Goal: Task Accomplishment & Management: Manage account settings

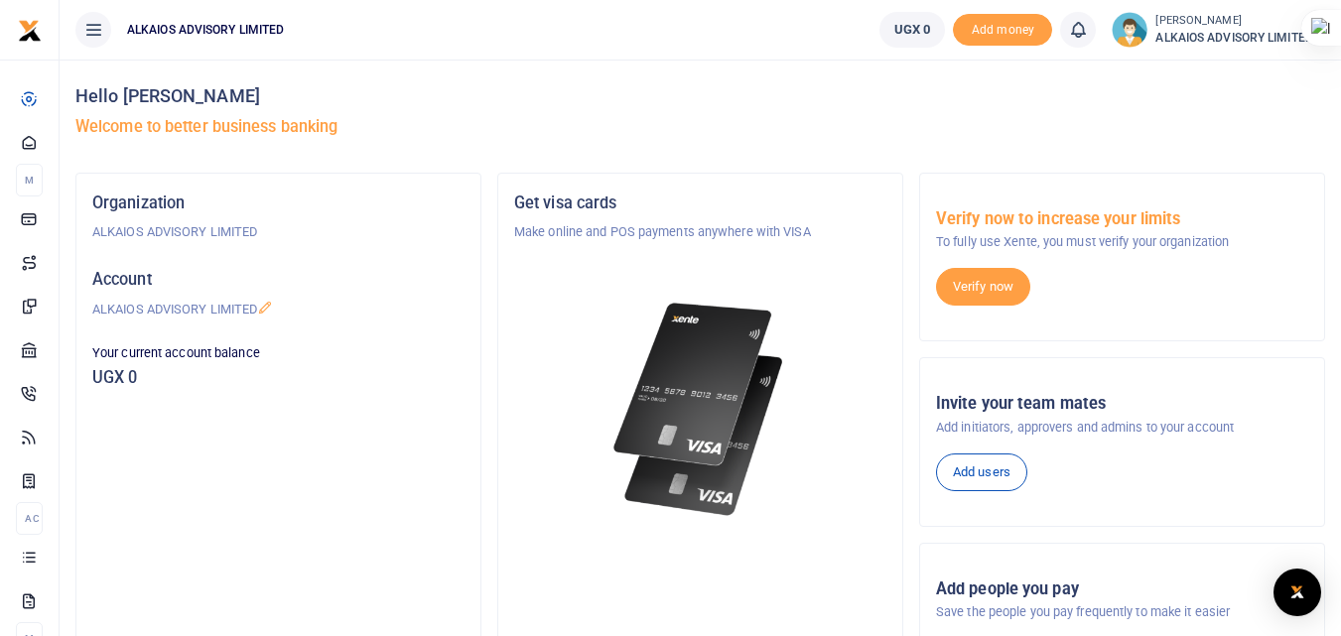
click at [96, 32] on icon at bounding box center [93, 30] width 20 height 22
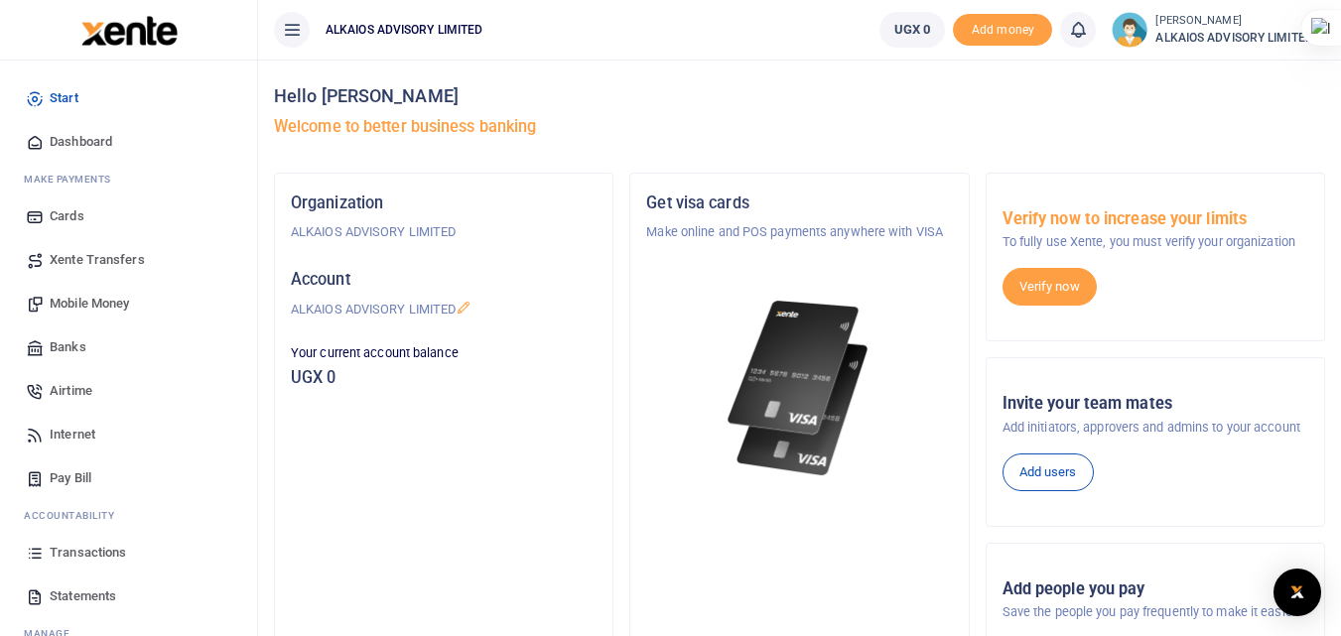
click at [78, 135] on span "Dashboard" at bounding box center [81, 142] width 63 height 20
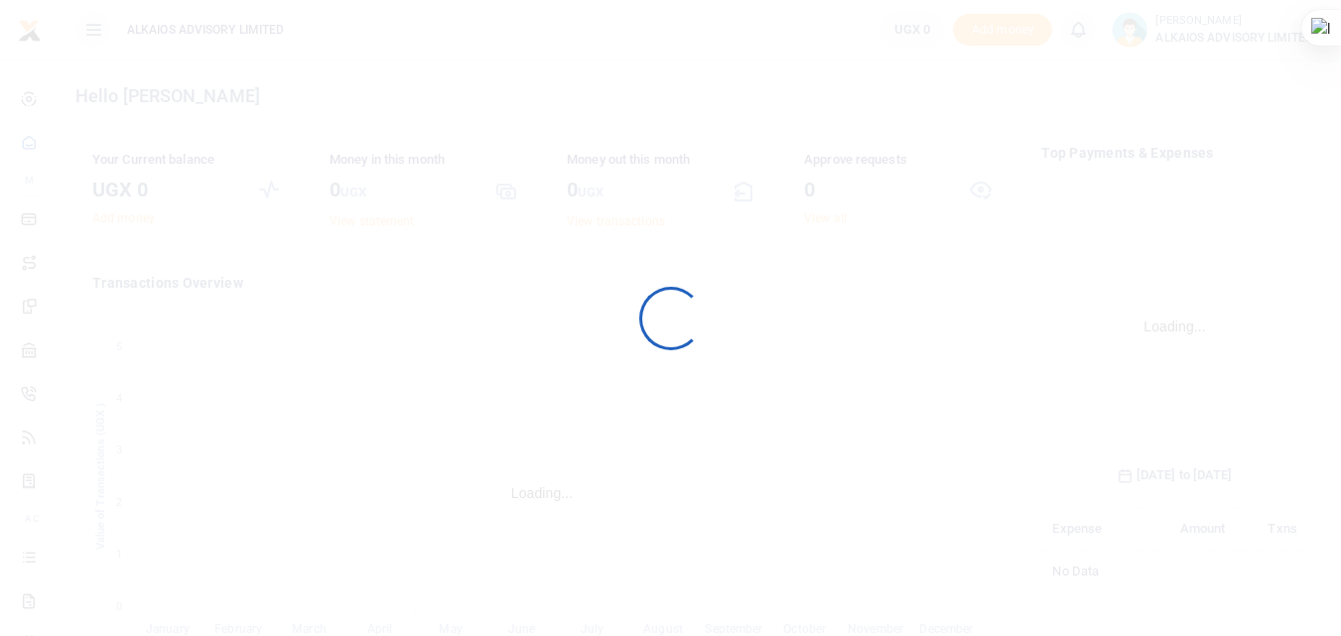
scroll to position [296, 252]
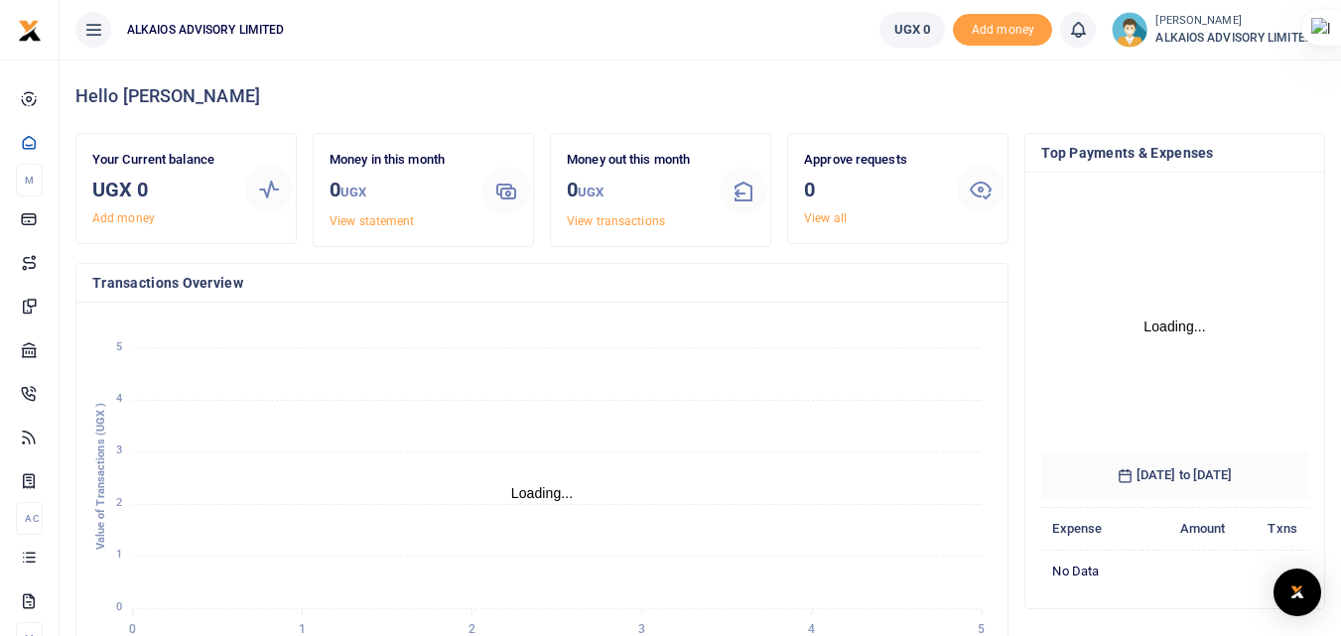
click at [92, 32] on icon at bounding box center [93, 30] width 20 height 22
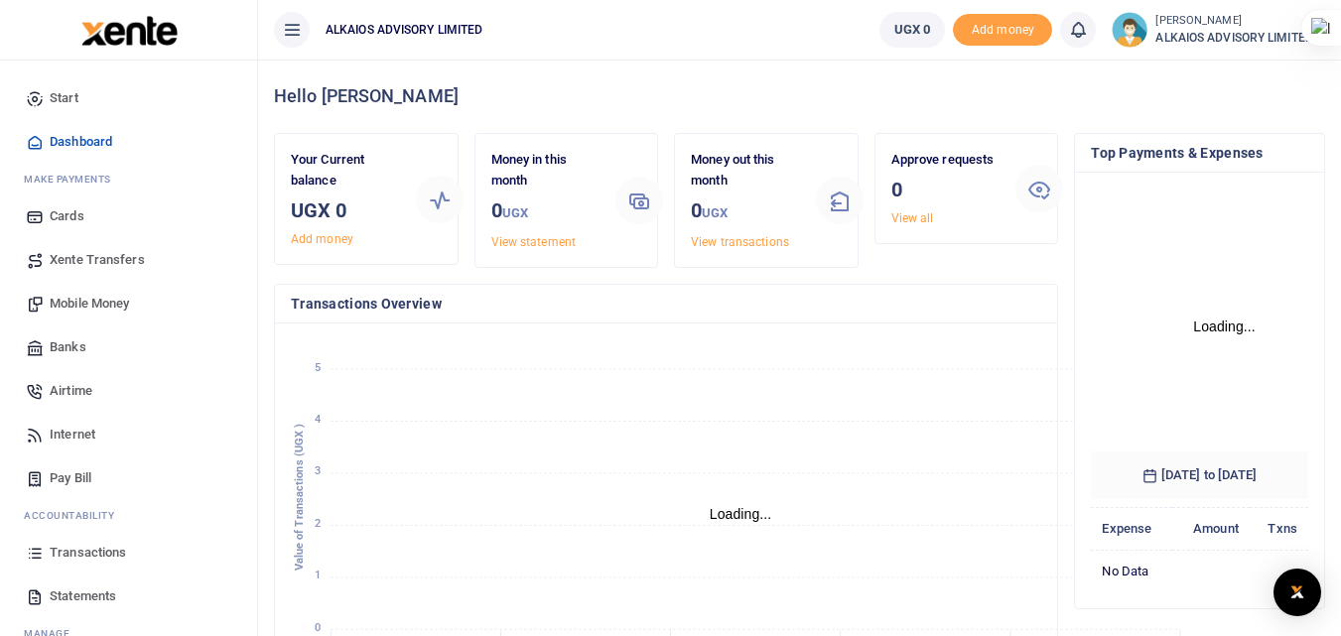
scroll to position [311, 203]
click at [287, 35] on icon at bounding box center [292, 30] width 20 height 22
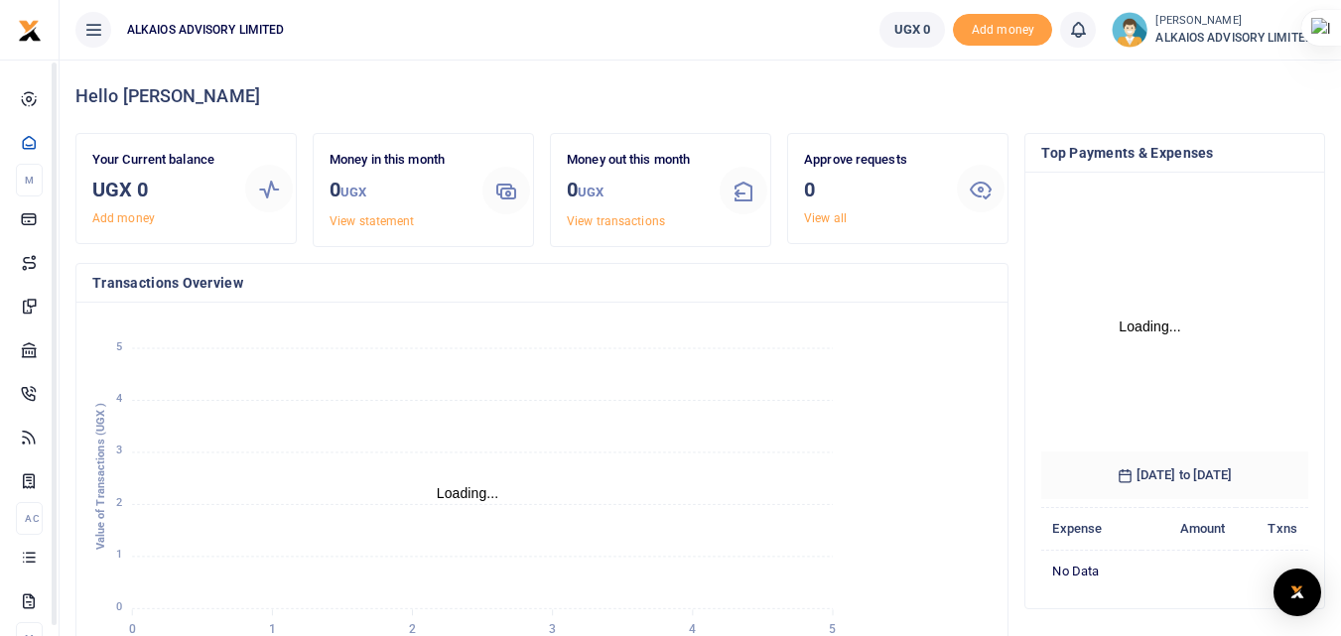
scroll to position [313, 886]
click at [93, 31] on icon at bounding box center [93, 30] width 20 height 22
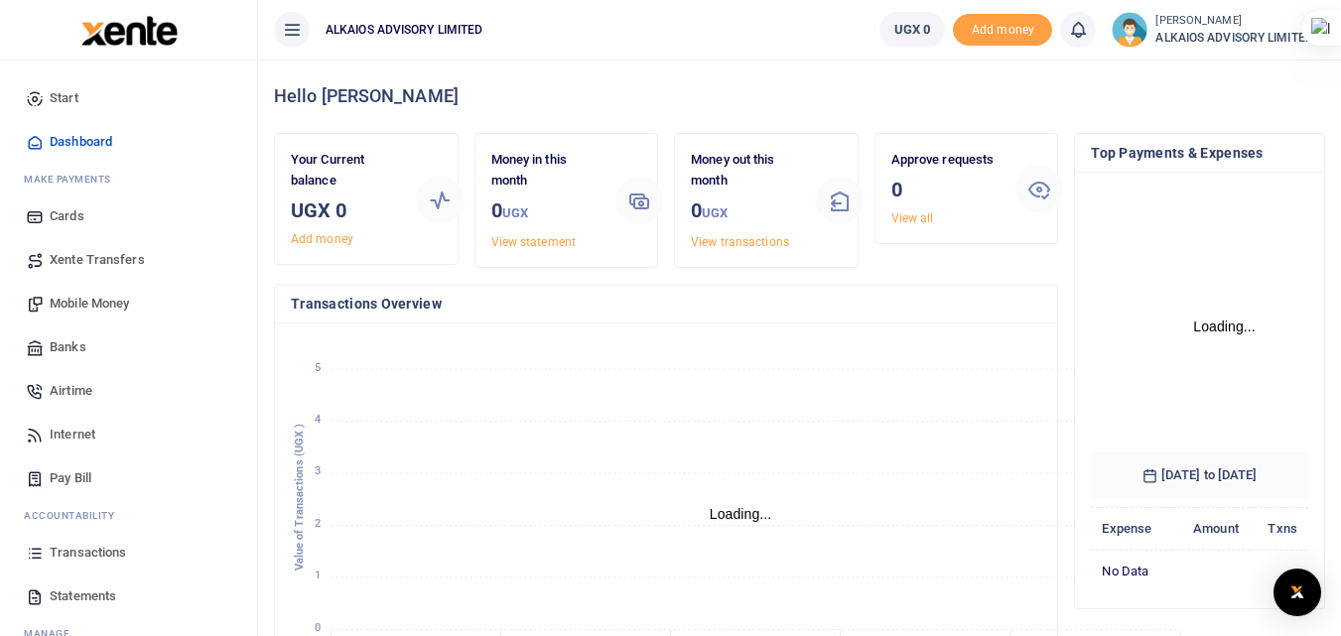
scroll to position [311, 203]
click at [302, 27] on icon at bounding box center [292, 30] width 20 height 22
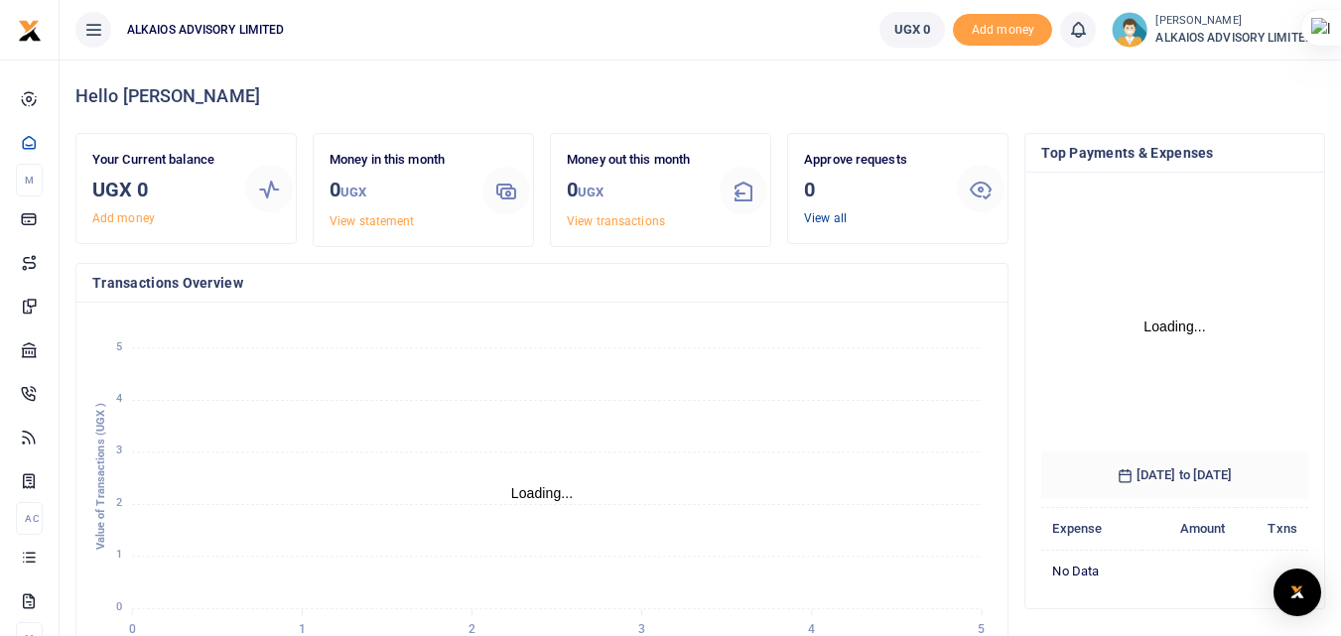
click at [821, 219] on link "View all" at bounding box center [825, 218] width 43 height 14
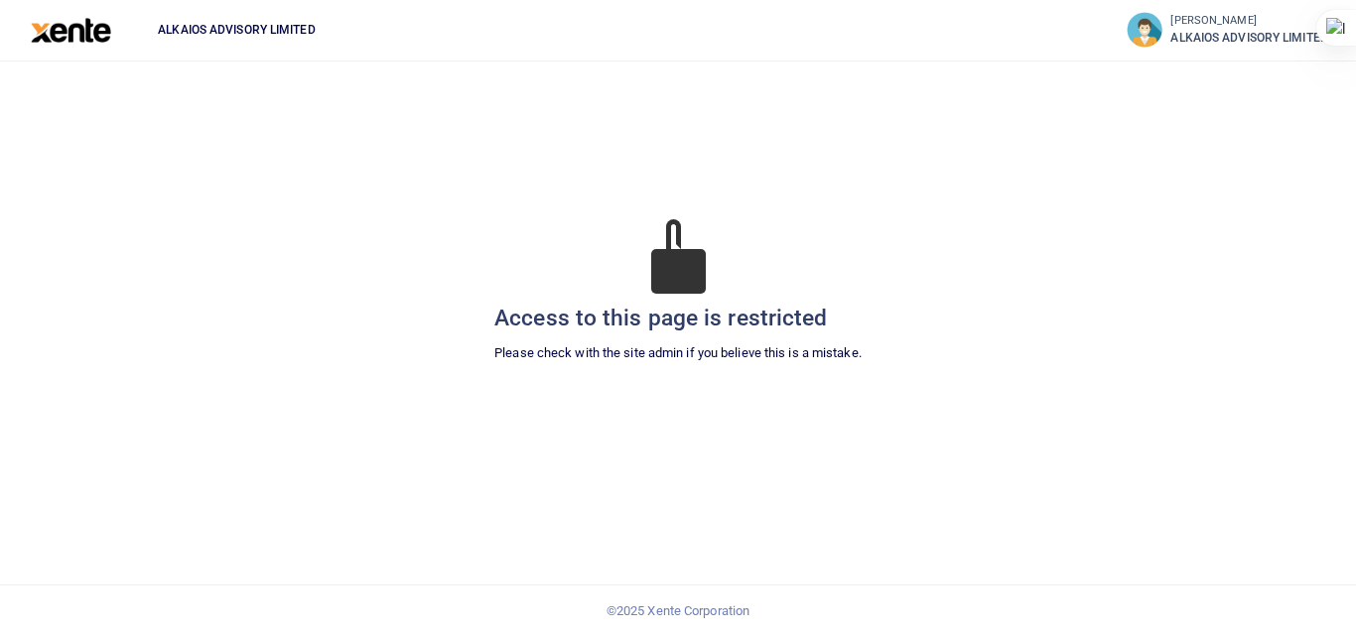
click at [1160, 33] on div "[PERSON_NAME] ALKAIOS ADVISORY LIMITED" at bounding box center [1233, 30] width 213 height 36
click at [1223, 14] on small "[PERSON_NAME]" at bounding box center [1256, 21] width 170 height 17
click at [84, 38] on img at bounding box center [71, 30] width 80 height 25
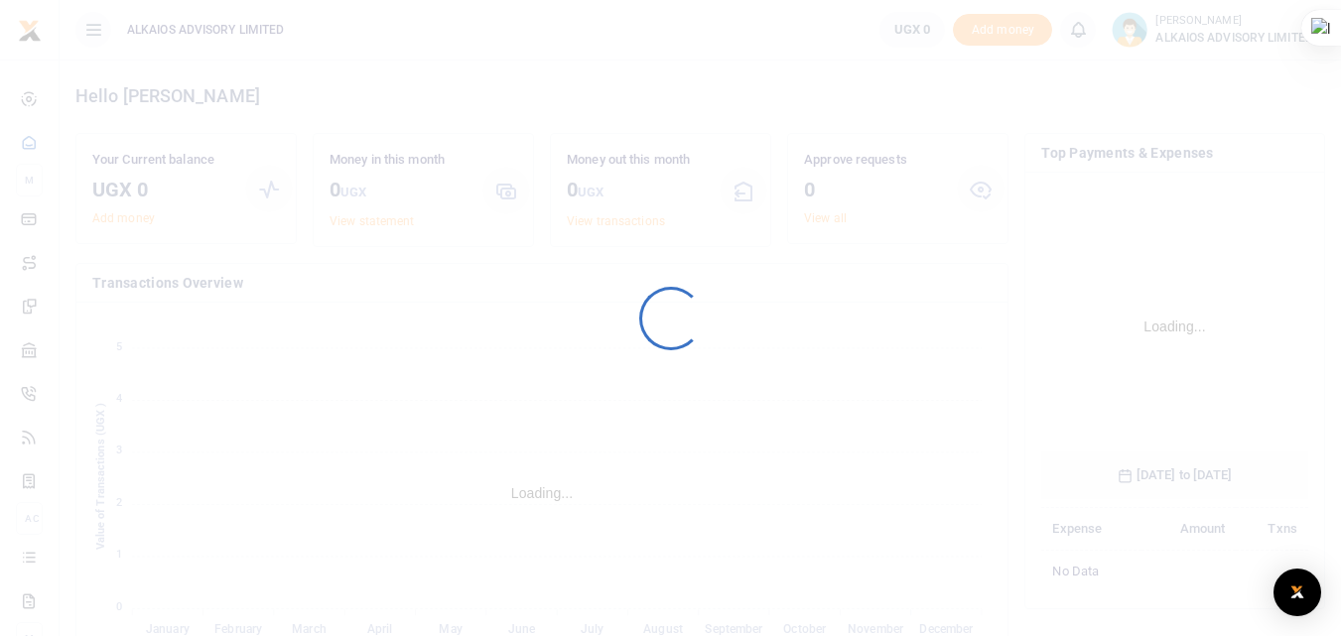
scroll to position [296, 252]
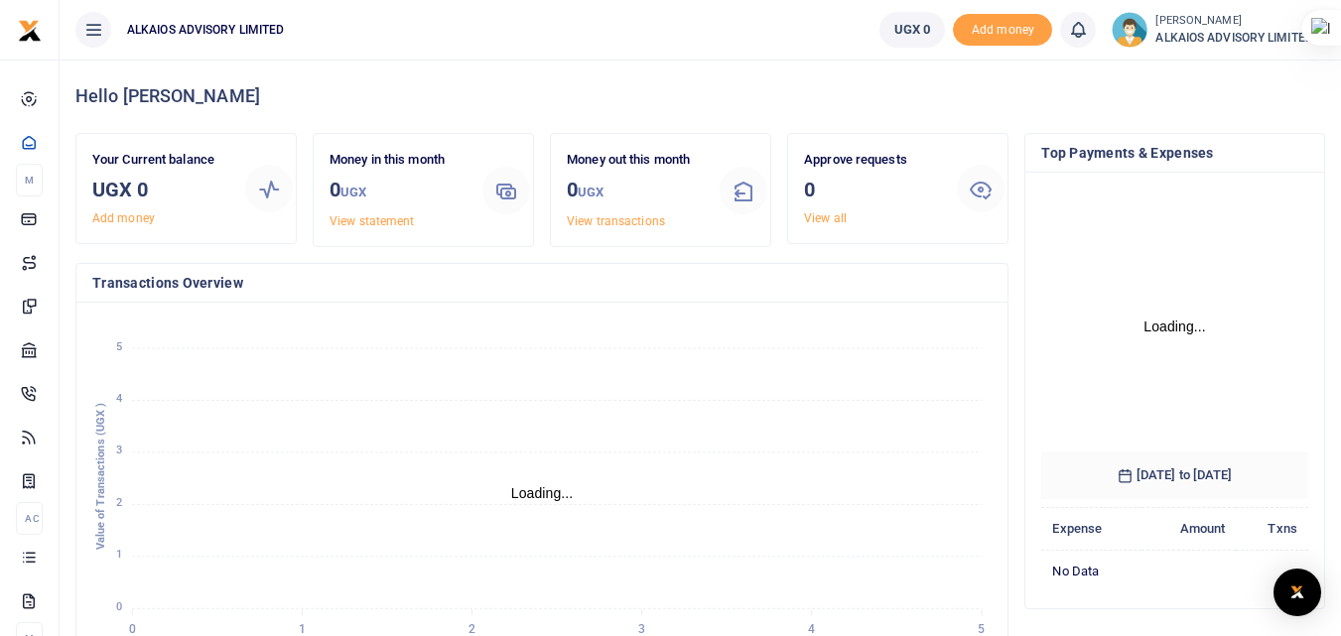
click at [92, 29] on icon at bounding box center [93, 30] width 20 height 22
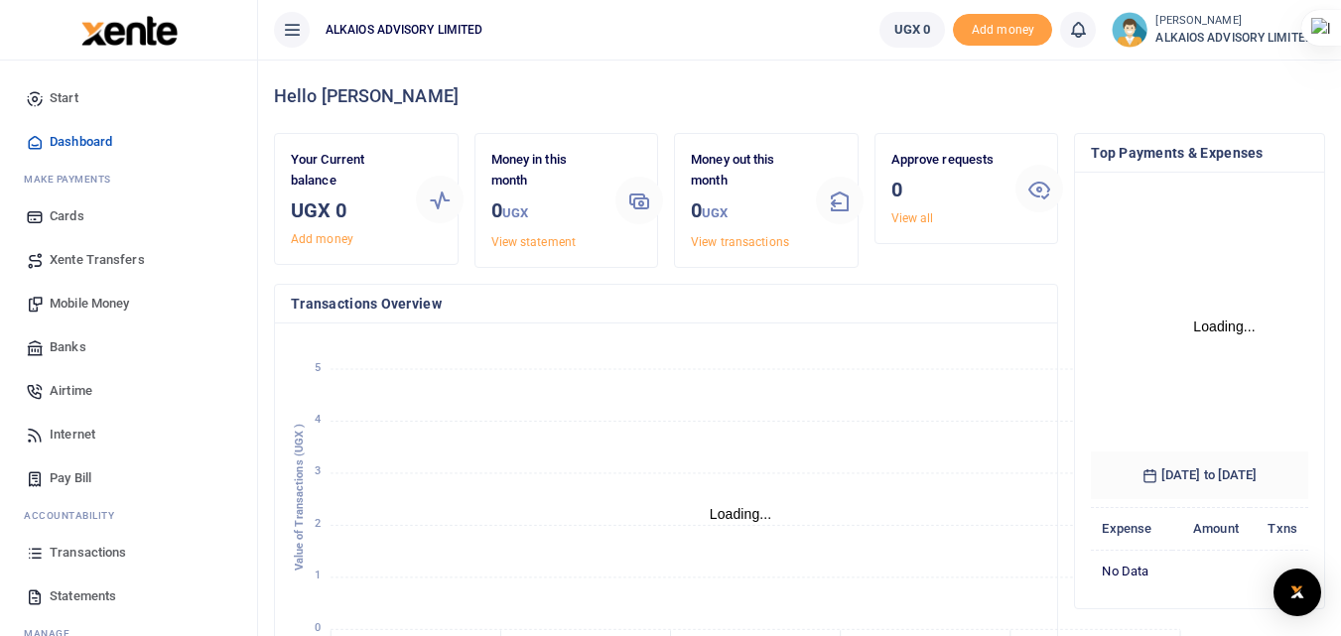
scroll to position [311, 203]
click at [287, 36] on icon at bounding box center [292, 30] width 20 height 22
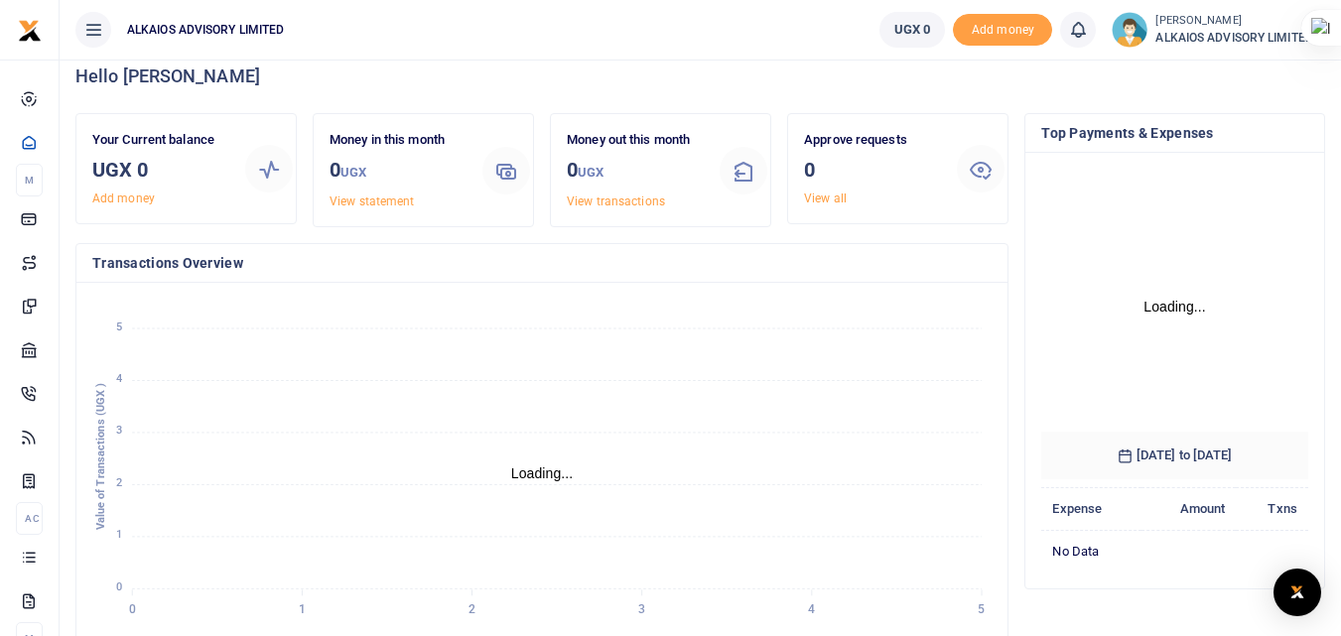
scroll to position [0, 0]
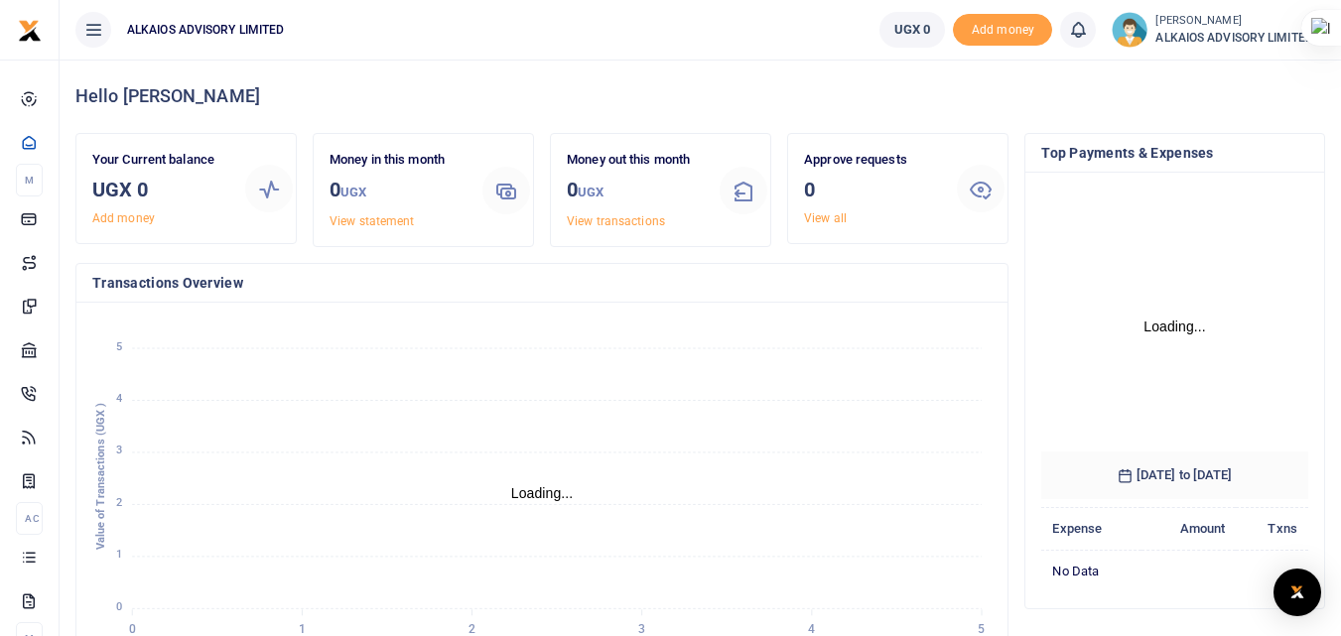
click at [1238, 30] on span "ALKAIOS ADVISORY LIMITED" at bounding box center [1241, 38] width 170 height 18
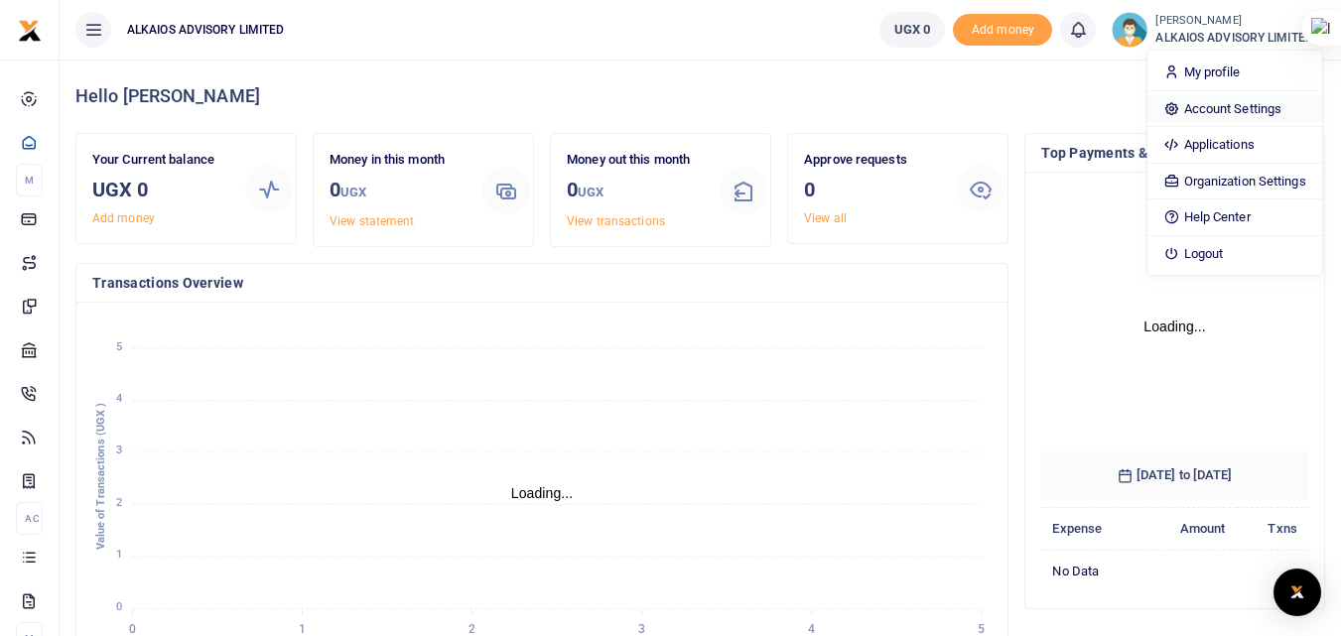
click at [1237, 110] on link "Account Settings" at bounding box center [1235, 109] width 174 height 28
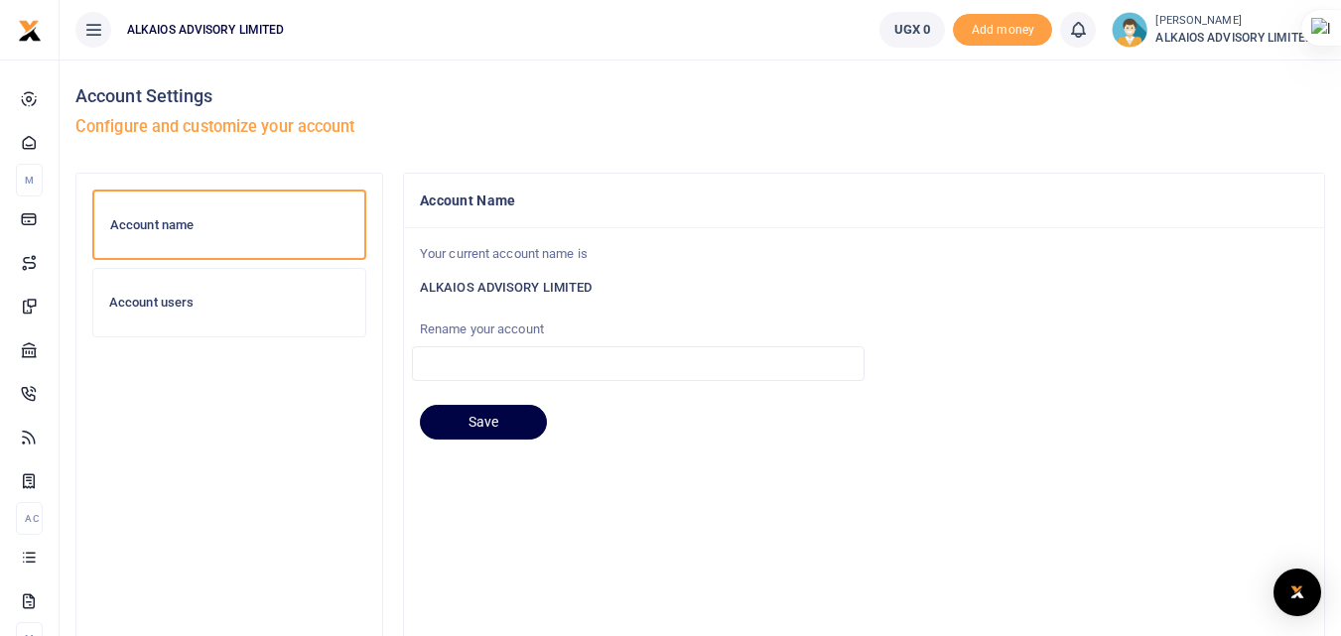
click at [167, 299] on h6 "Account users" at bounding box center [229, 303] width 240 height 16
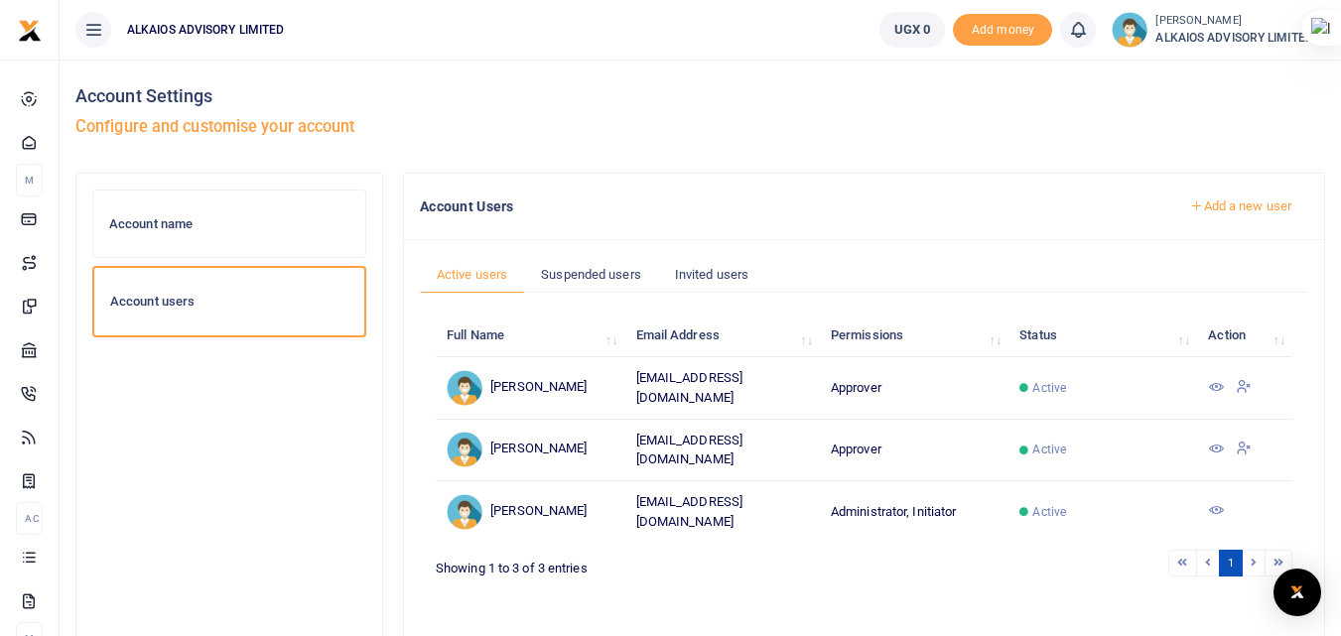
click at [1218, 502] on icon at bounding box center [1216, 510] width 16 height 16
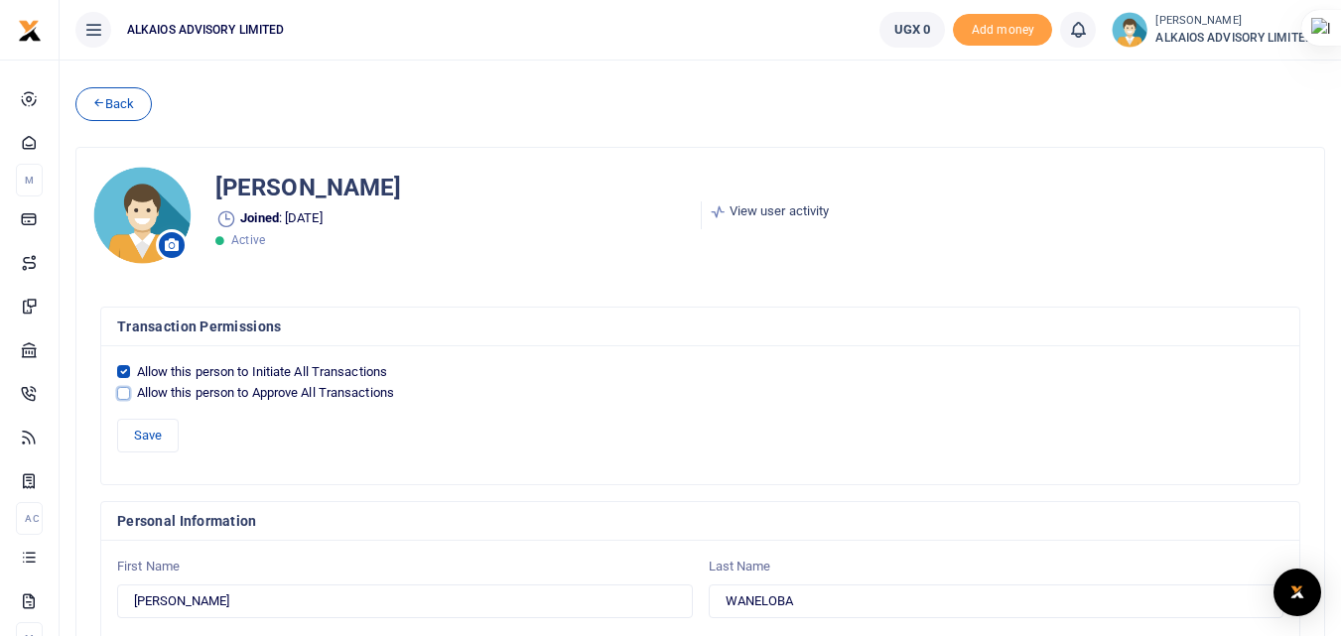
click at [122, 398] on input "Allow this person to Approve All Transactions" at bounding box center [123, 393] width 13 height 13
checkbox input "true"
click at [154, 441] on button "Save" at bounding box center [148, 436] width 62 height 34
click at [96, 35] on icon at bounding box center [93, 30] width 20 height 22
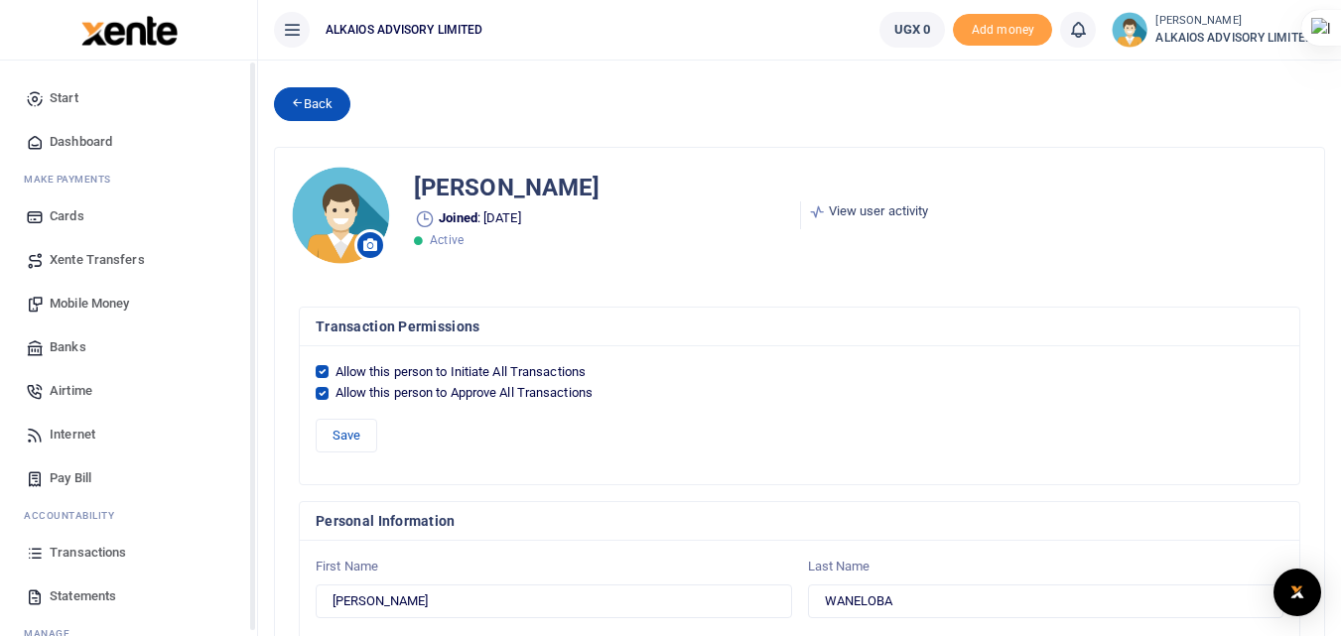
click at [302, 104] on icon at bounding box center [297, 102] width 13 height 14
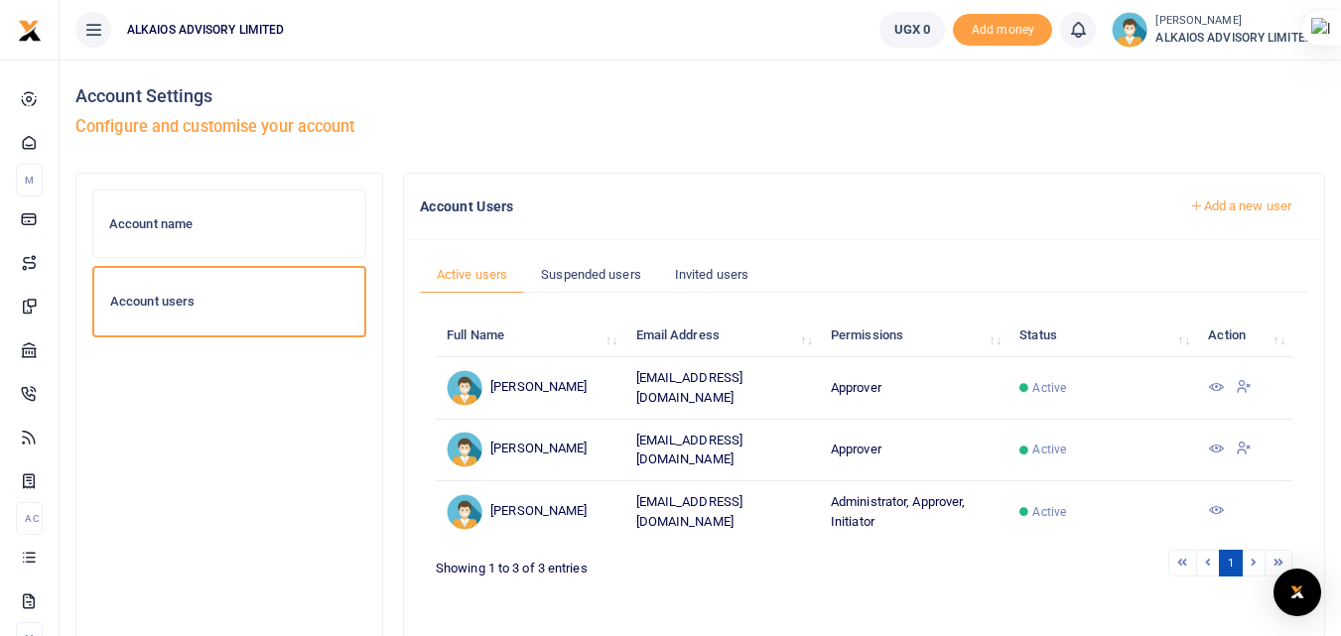
click at [95, 25] on icon at bounding box center [93, 30] width 20 height 22
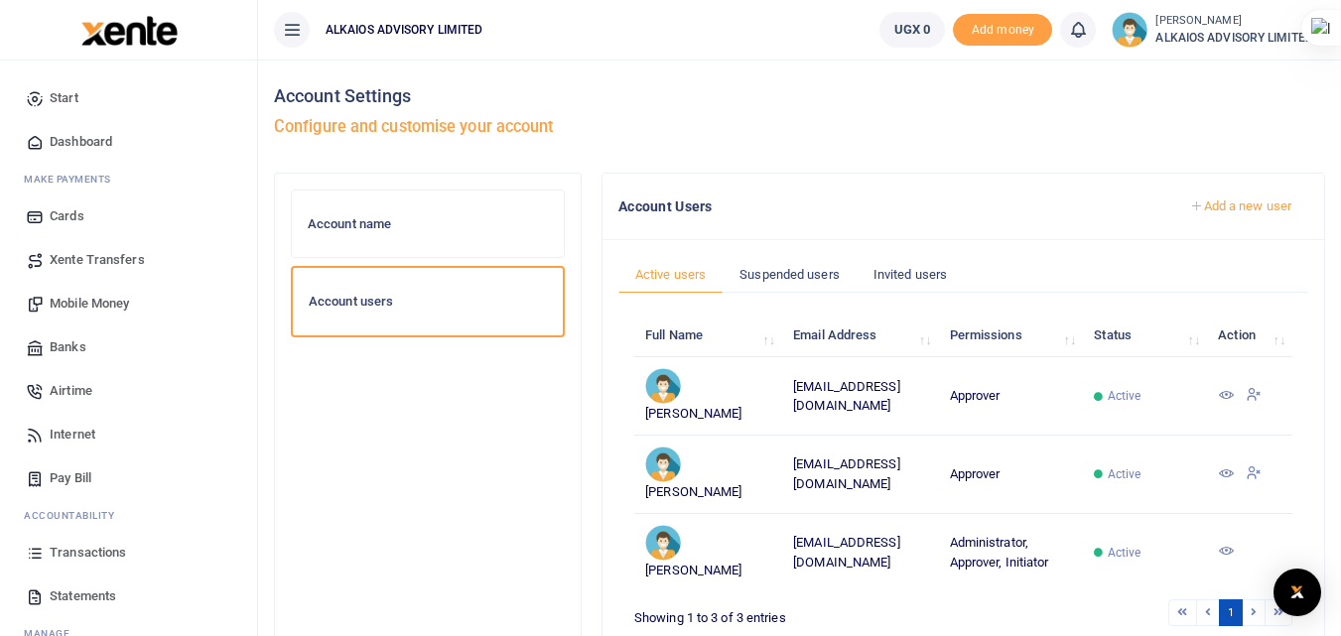
click at [296, 27] on icon at bounding box center [292, 30] width 20 height 22
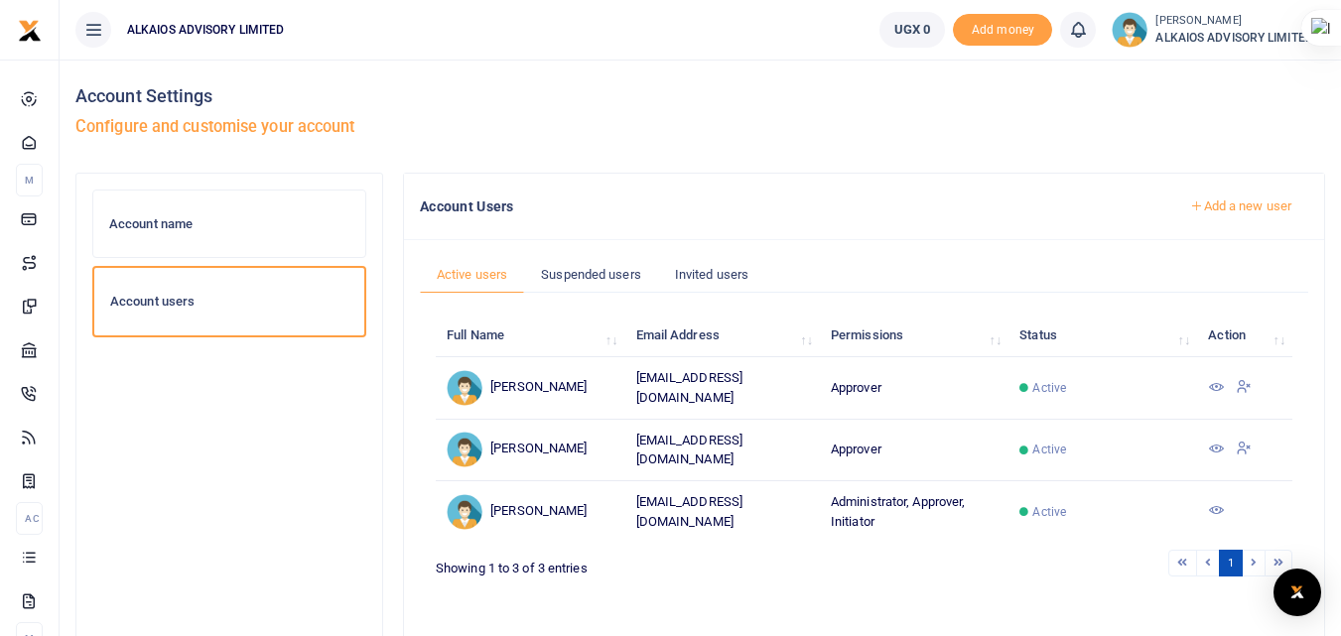
click at [85, 31] on icon at bounding box center [93, 30] width 20 height 22
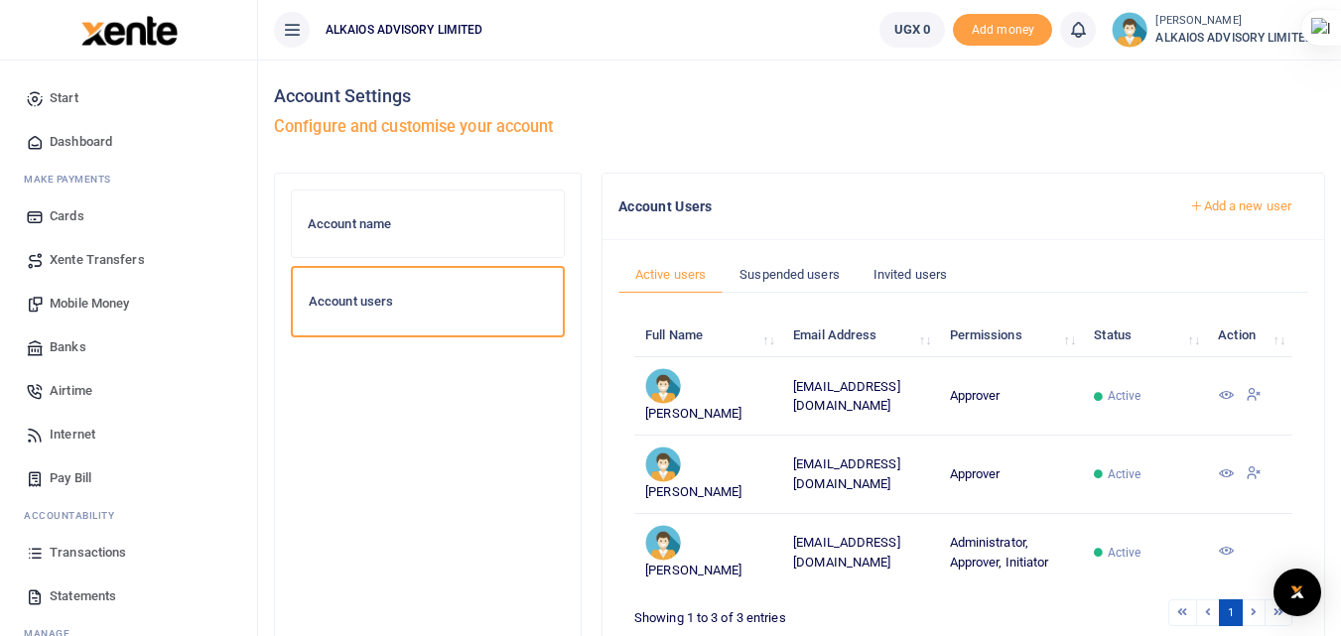
click at [78, 141] on span "Dashboard" at bounding box center [81, 142] width 63 height 20
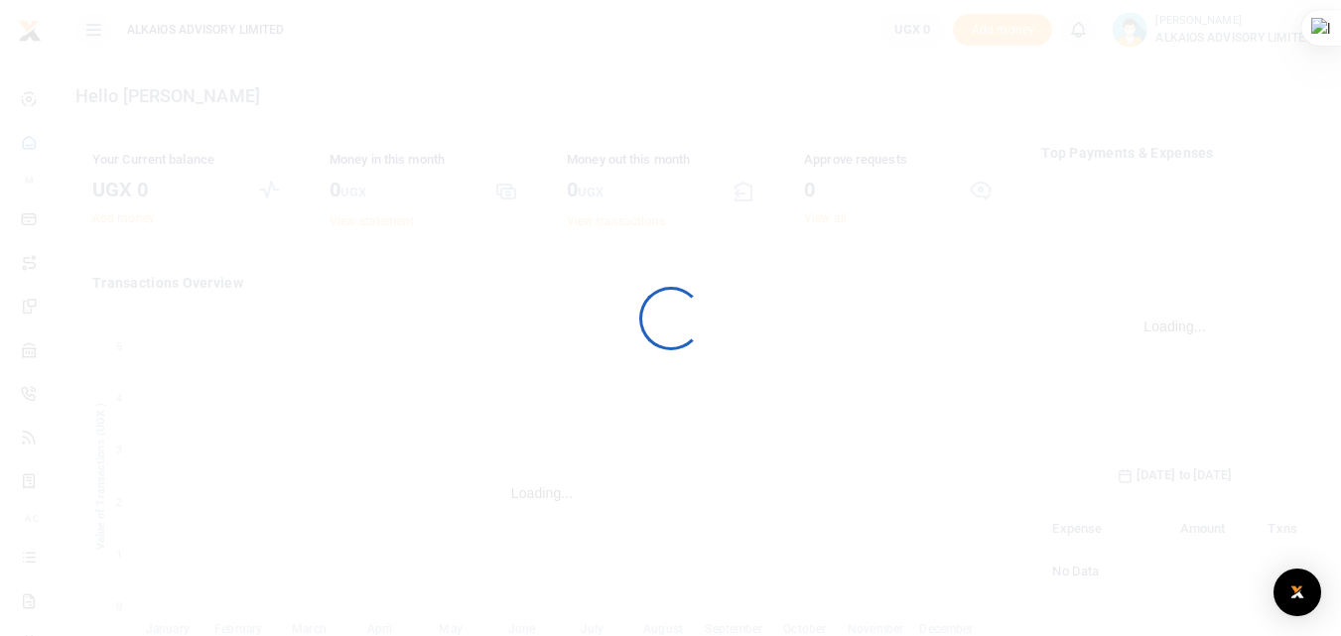
scroll to position [296, 252]
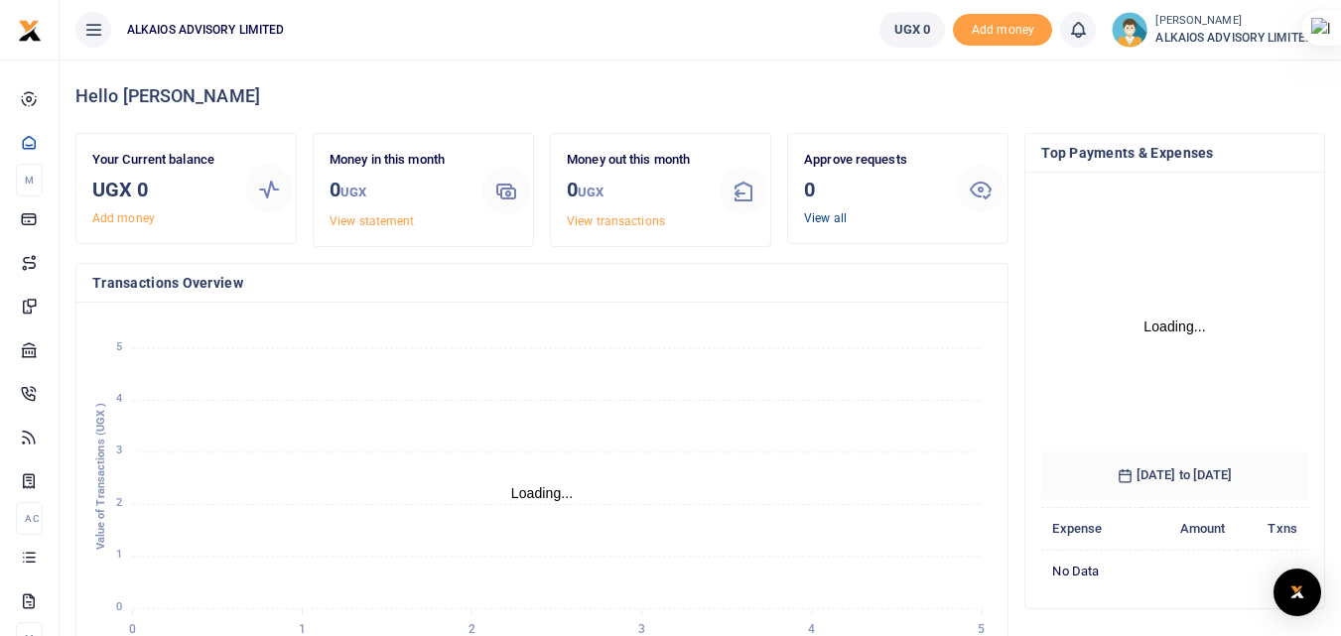
click at [823, 216] on link "View all" at bounding box center [825, 218] width 43 height 14
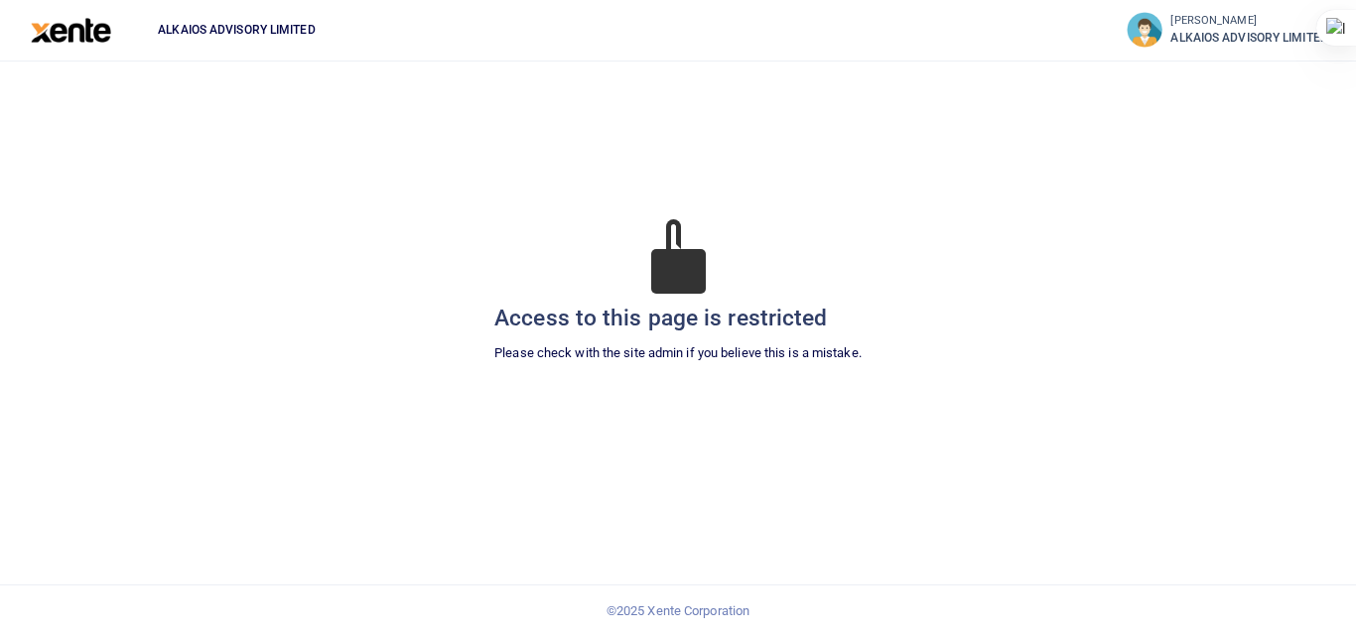
click at [92, 32] on img at bounding box center [71, 30] width 80 height 25
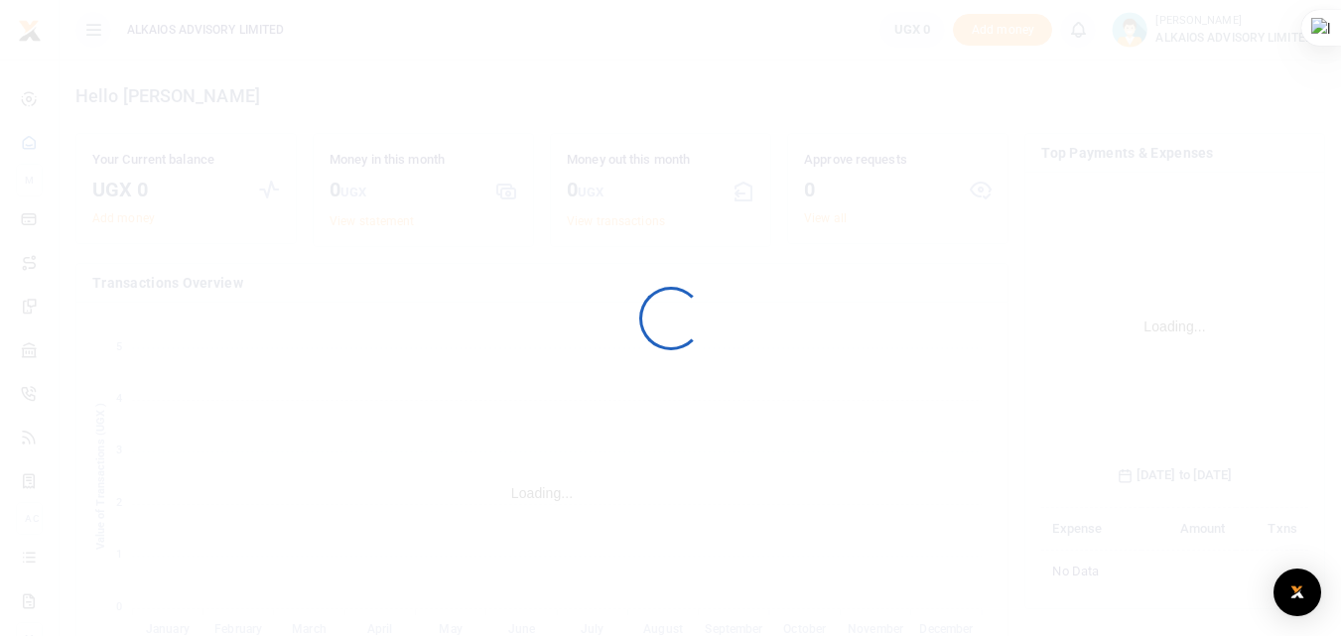
scroll to position [296, 252]
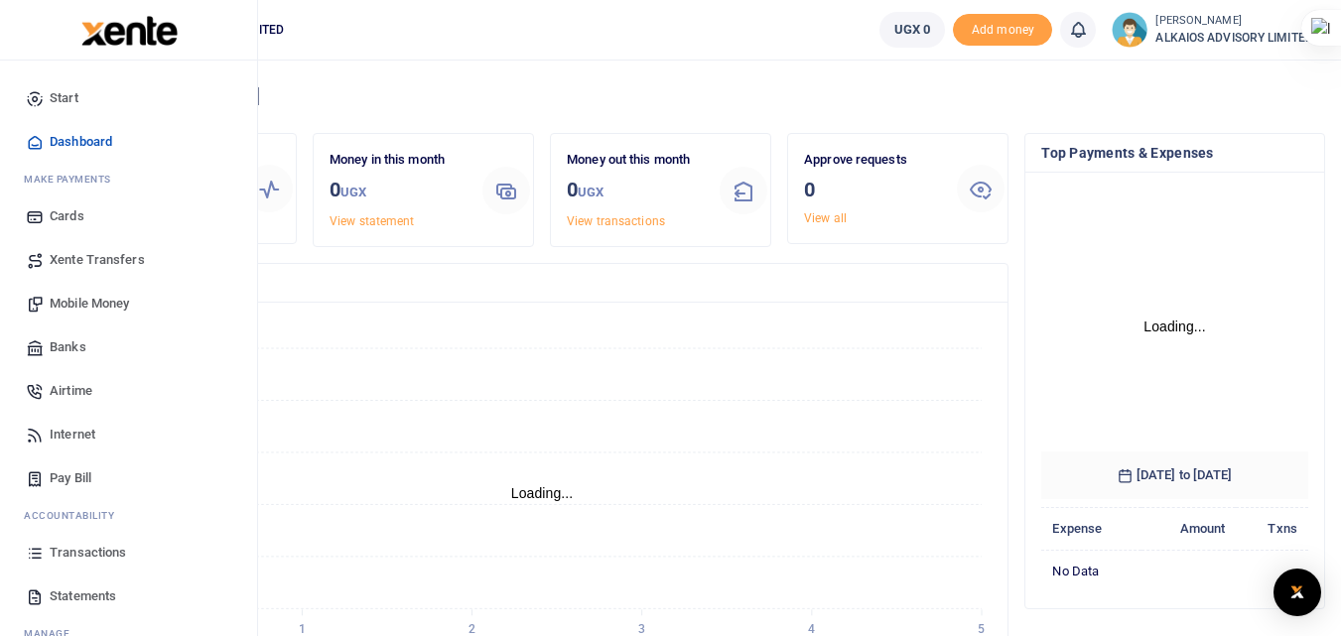
click at [102, 297] on span "Mobile Money" at bounding box center [89, 304] width 79 height 20
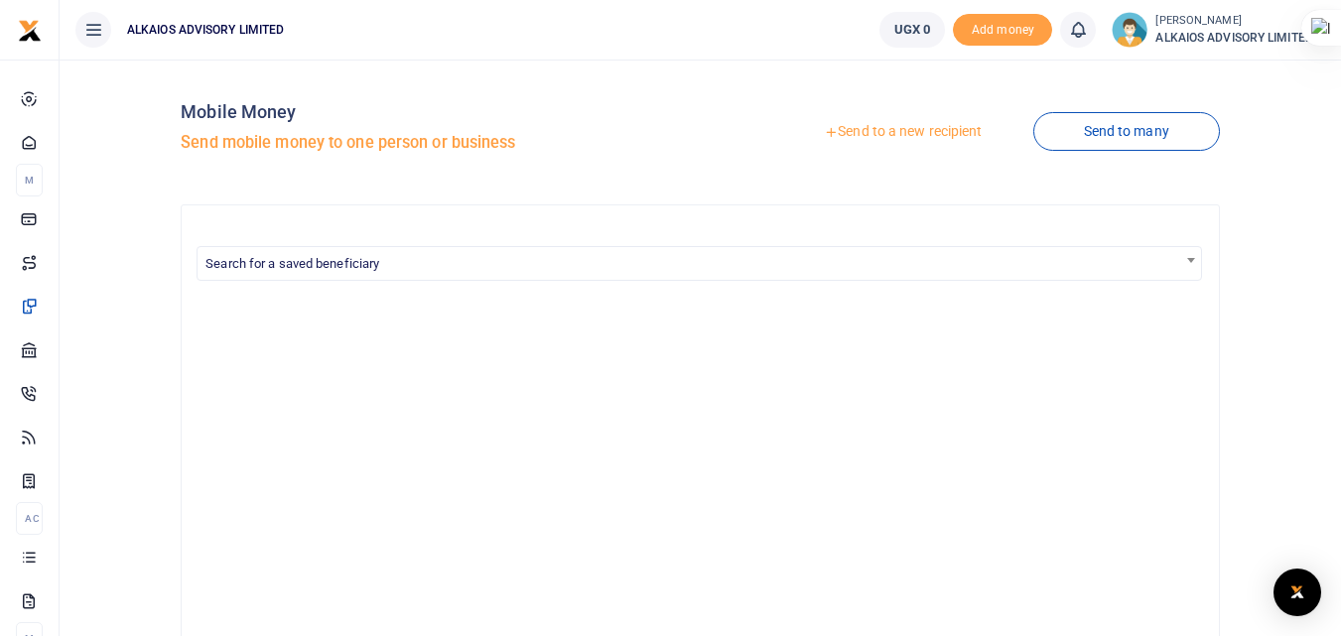
click at [85, 28] on icon at bounding box center [93, 30] width 20 height 22
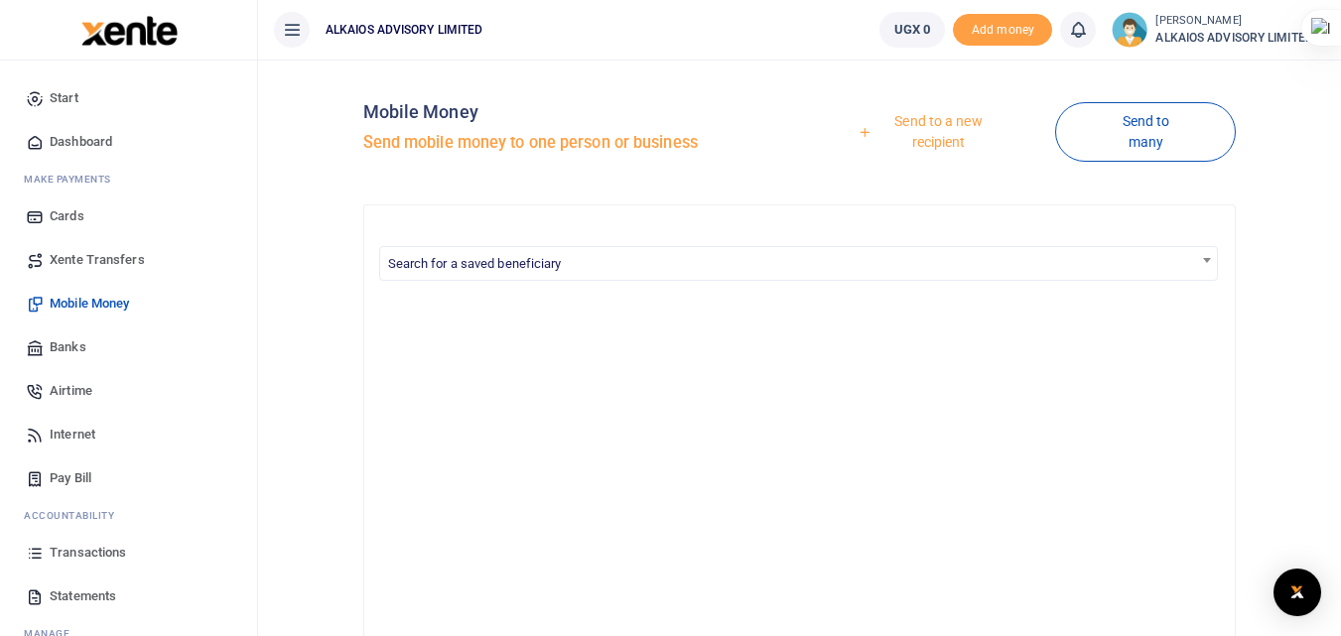
click at [1250, 28] on small "[PERSON_NAME]" at bounding box center [1241, 21] width 170 height 17
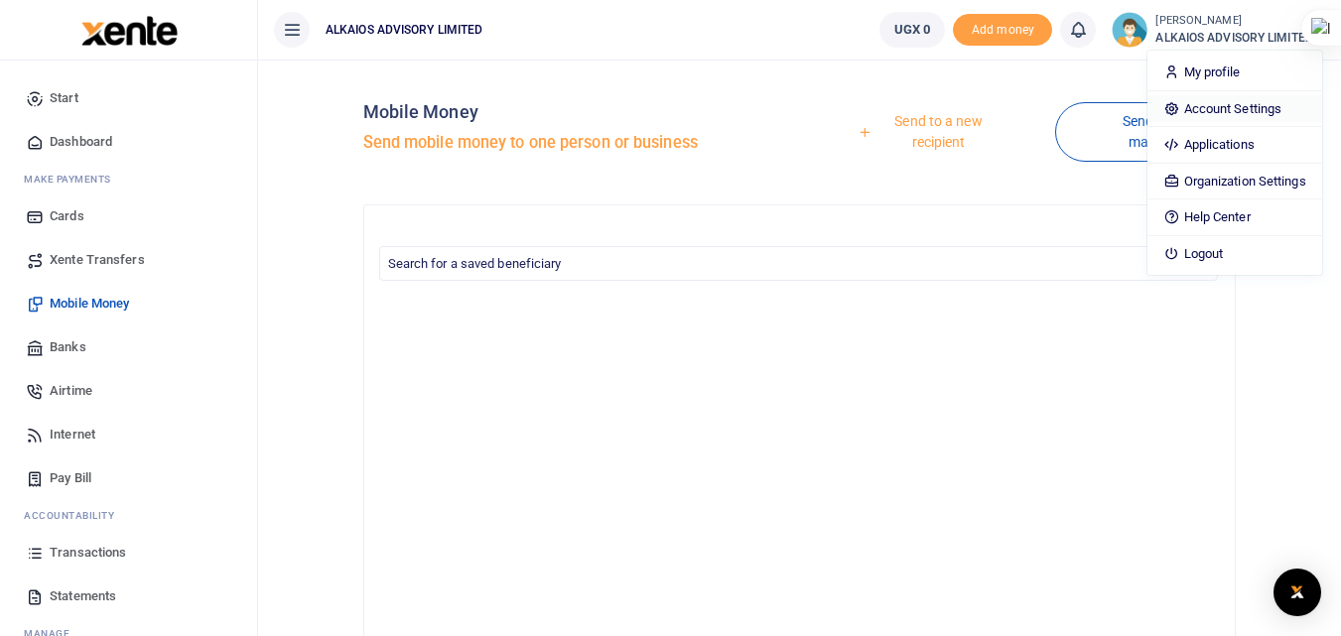
click at [1213, 115] on link "Account Settings" at bounding box center [1235, 109] width 174 height 28
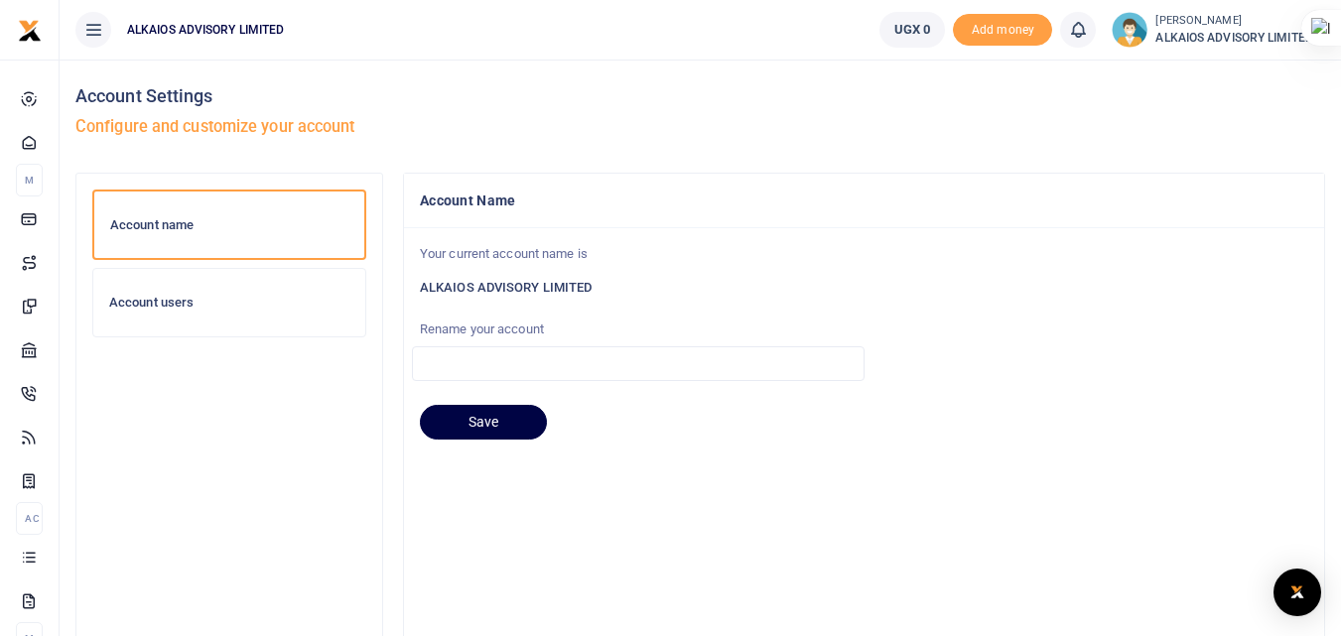
click at [142, 285] on div "Account users" at bounding box center [229, 303] width 272 height 68
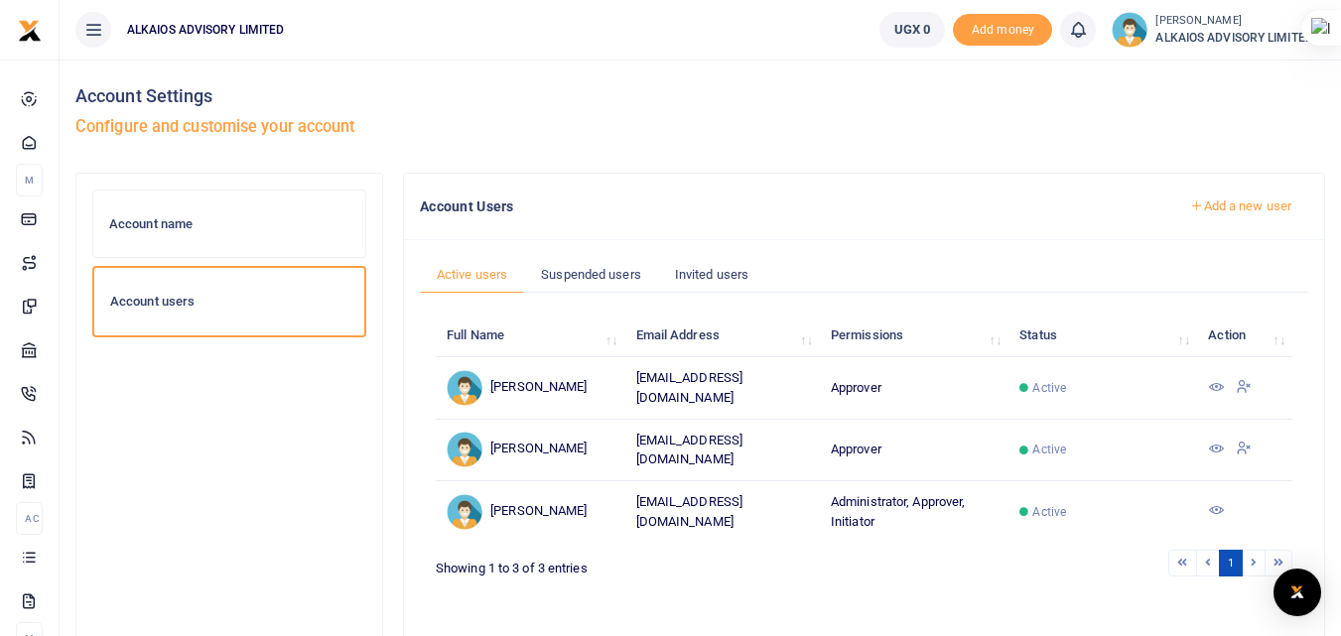
click at [1217, 502] on icon at bounding box center [1216, 510] width 16 height 16
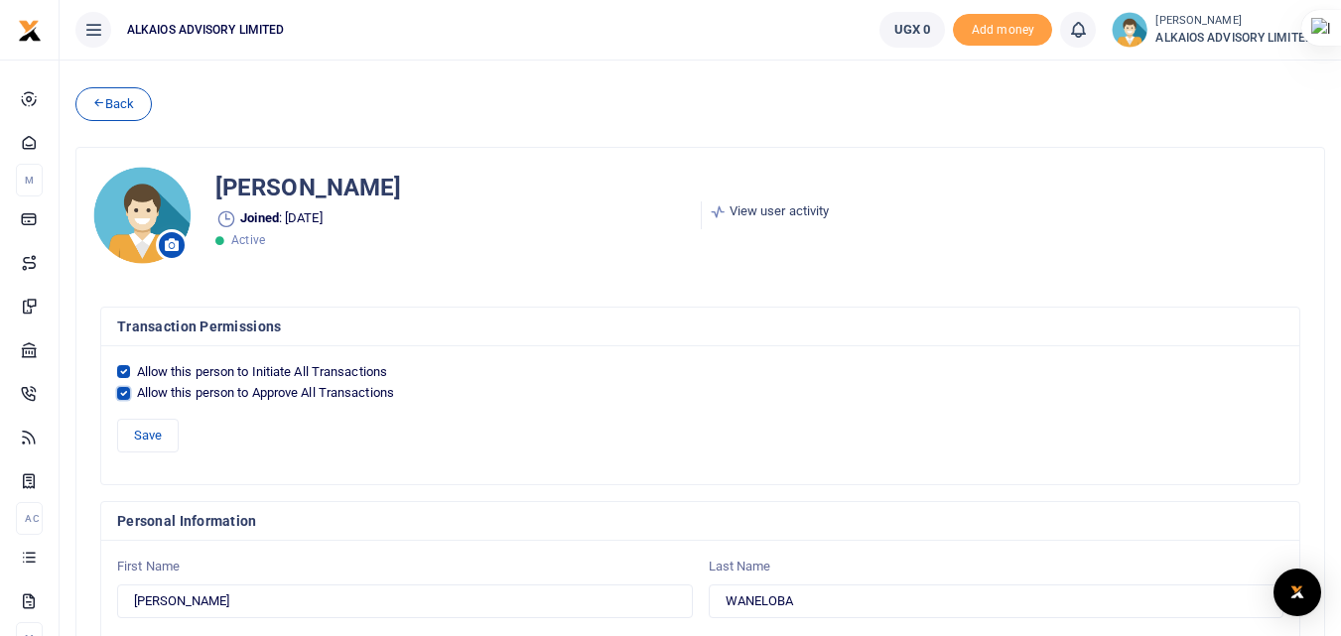
click at [128, 390] on input "Allow this person to Approve All Transactions" at bounding box center [123, 393] width 13 height 13
checkbox input "false"
click at [148, 437] on button "Save" at bounding box center [148, 436] width 62 height 34
click at [163, 439] on button "Save" at bounding box center [148, 436] width 62 height 34
click at [103, 101] on icon at bounding box center [98, 102] width 13 height 14
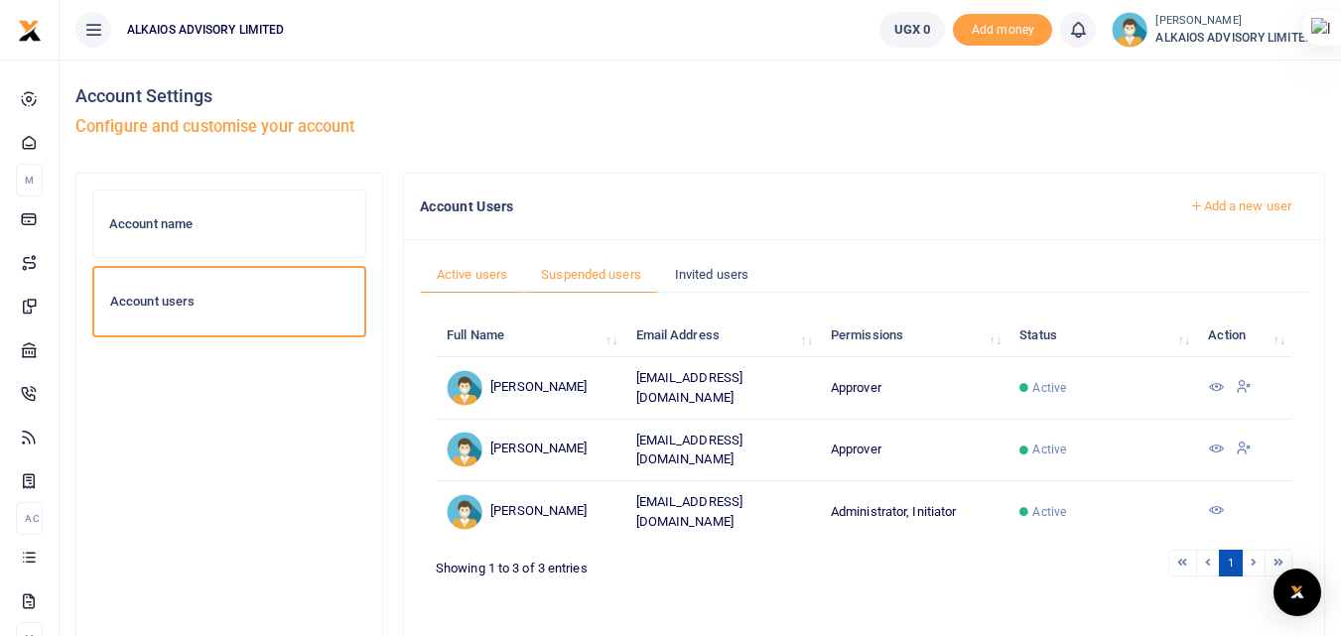
click at [631, 278] on link "Suspended users" at bounding box center [591, 275] width 134 height 38
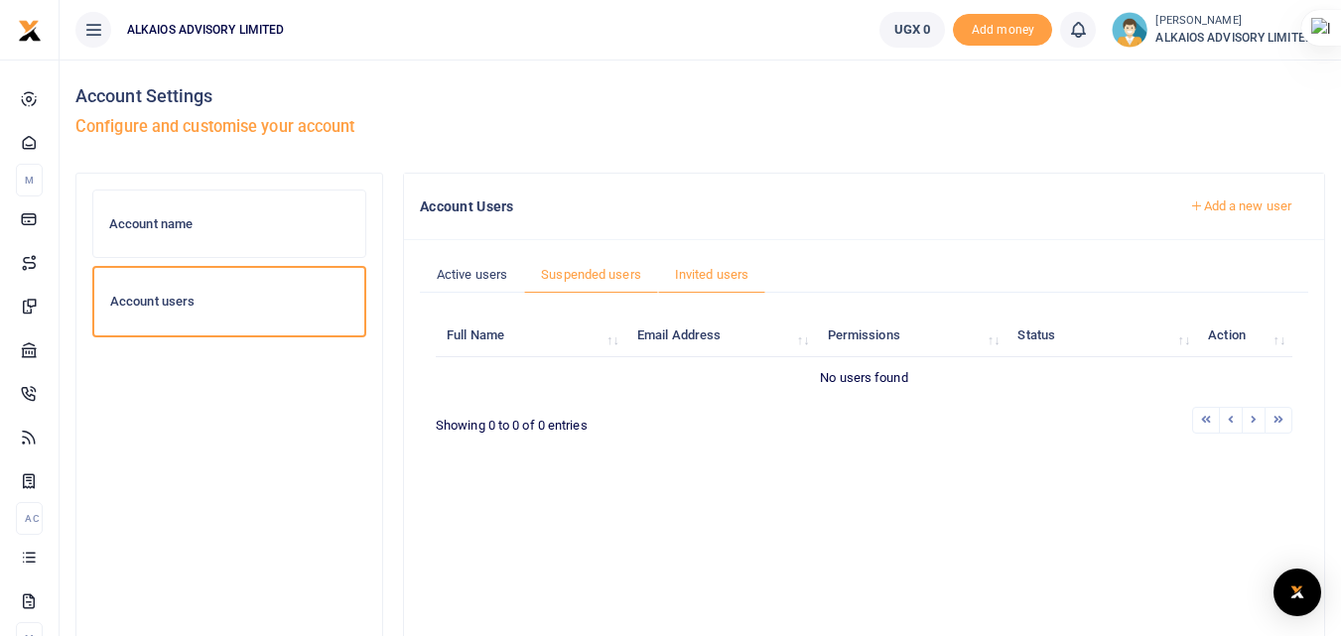
click at [717, 265] on link "Invited users" at bounding box center [711, 275] width 107 height 38
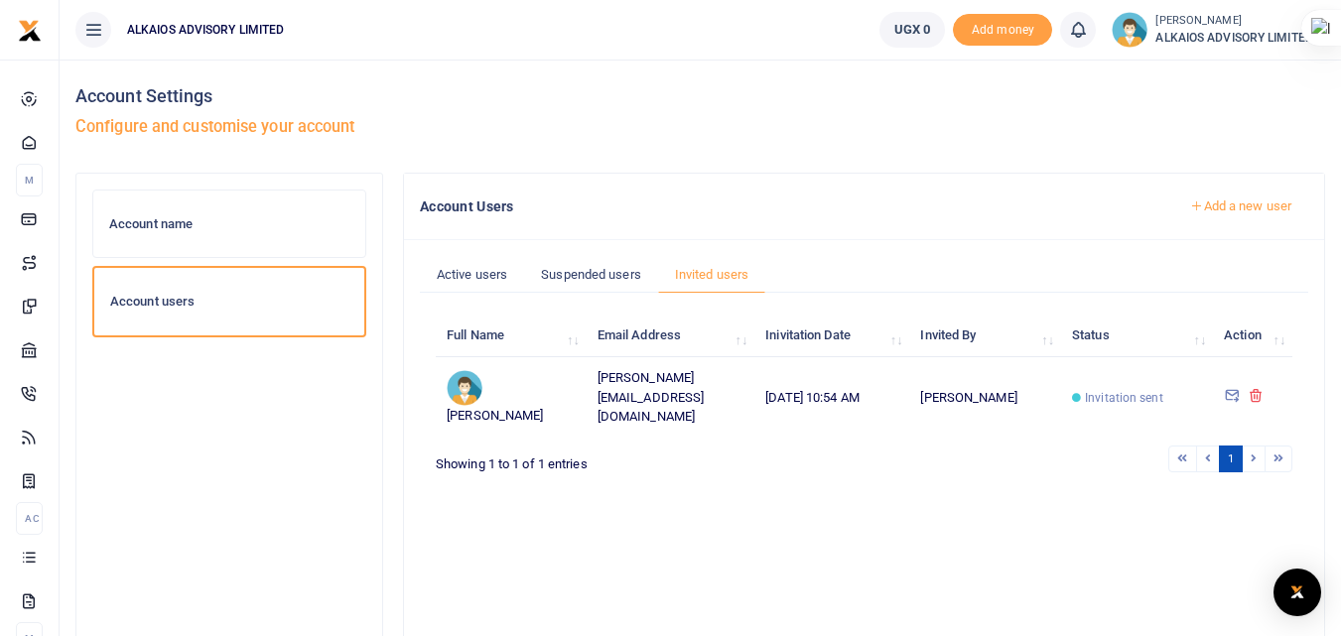
click at [684, 397] on td "[PERSON_NAME][EMAIL_ADDRESS][DOMAIN_NAME]" at bounding box center [671, 397] width 168 height 80
click at [965, 399] on td "[PERSON_NAME]" at bounding box center [986, 397] width 152 height 80
click at [1100, 400] on span "Invitation sent" at bounding box center [1124, 398] width 78 height 18
click at [1231, 211] on link "Add a new user" at bounding box center [1241, 207] width 135 height 34
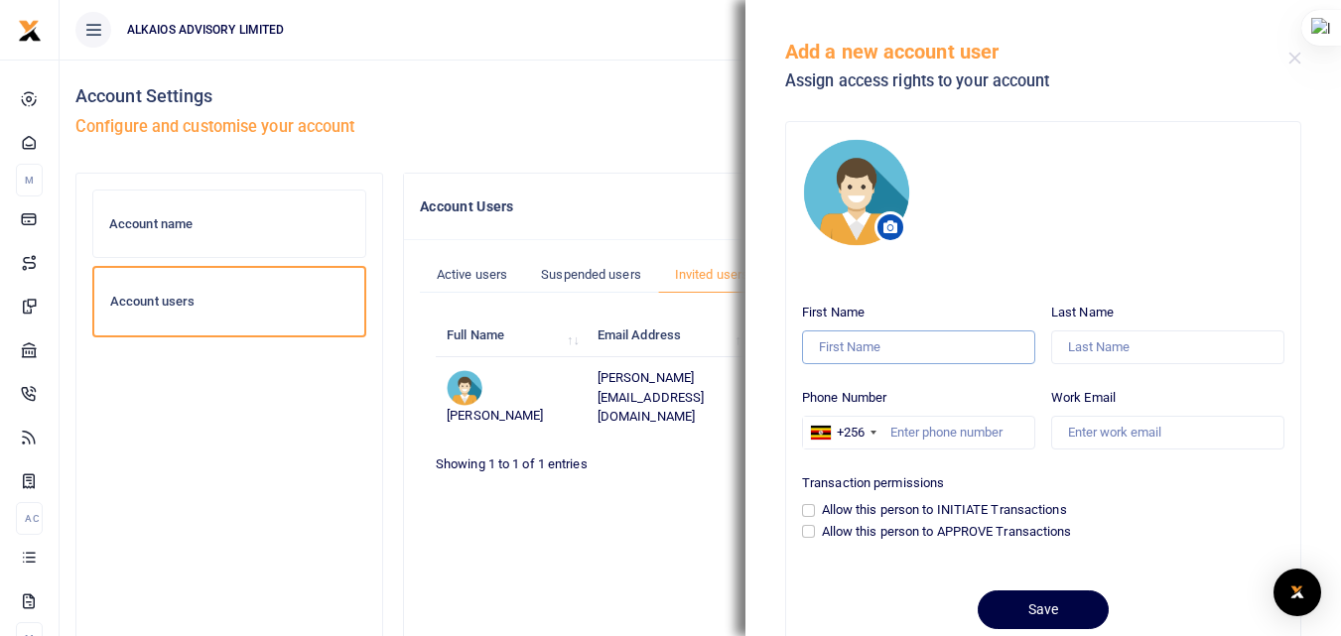
click at [883, 348] on input "First Name" at bounding box center [918, 348] width 233 height 34
type input "PETER"
click at [1071, 353] on input "Last Name" at bounding box center [1168, 348] width 233 height 34
type input "KAKURU"
click at [1096, 427] on input "Work Email" at bounding box center [1168, 433] width 233 height 34
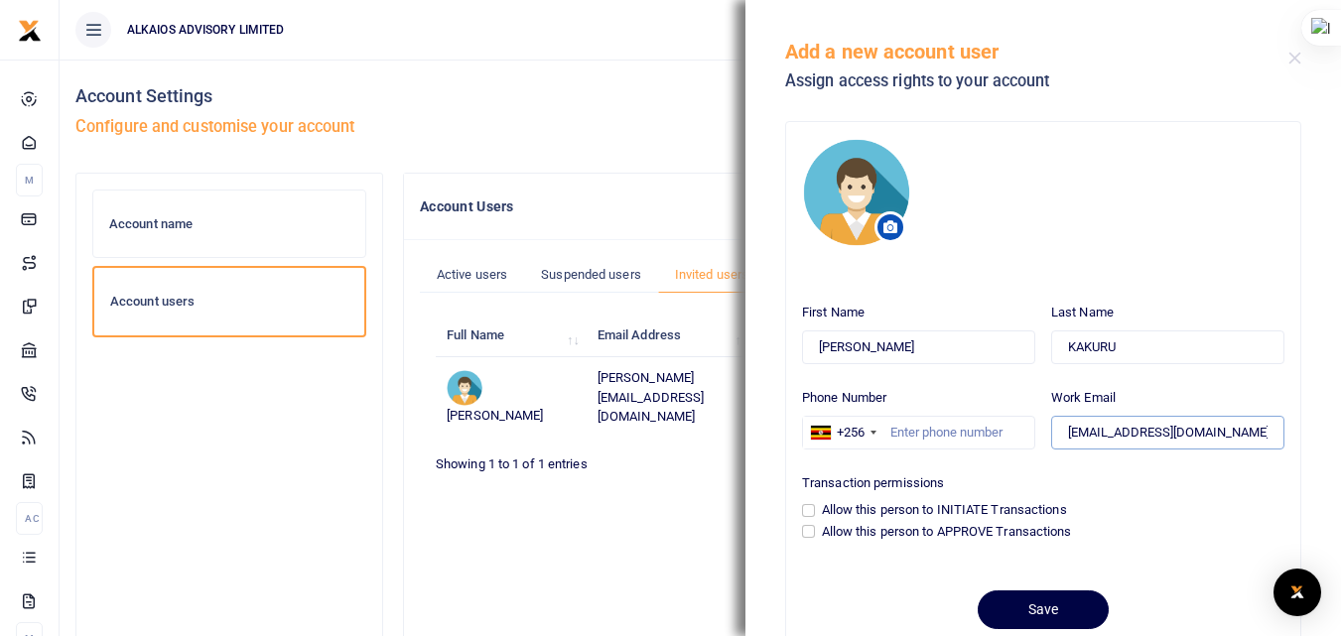
type input "[EMAIL_ADDRESS][DOMAIN_NAME]"
click at [940, 425] on input "Phone Number" at bounding box center [918, 433] width 233 height 34
type input "0"
type input "789925091"
click at [811, 528] on input "Allow this person to APPROVE Transactions" at bounding box center [808, 531] width 13 height 13
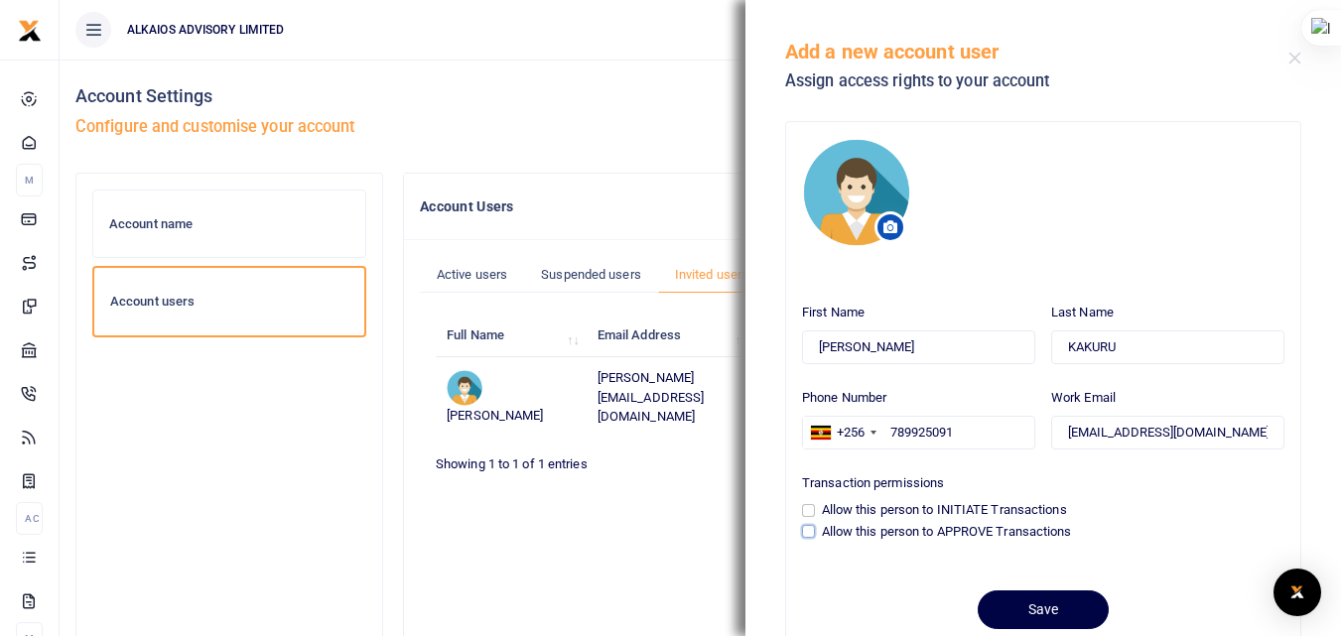
checkbox input "true"
click at [1022, 602] on button "Save" at bounding box center [1043, 610] width 131 height 39
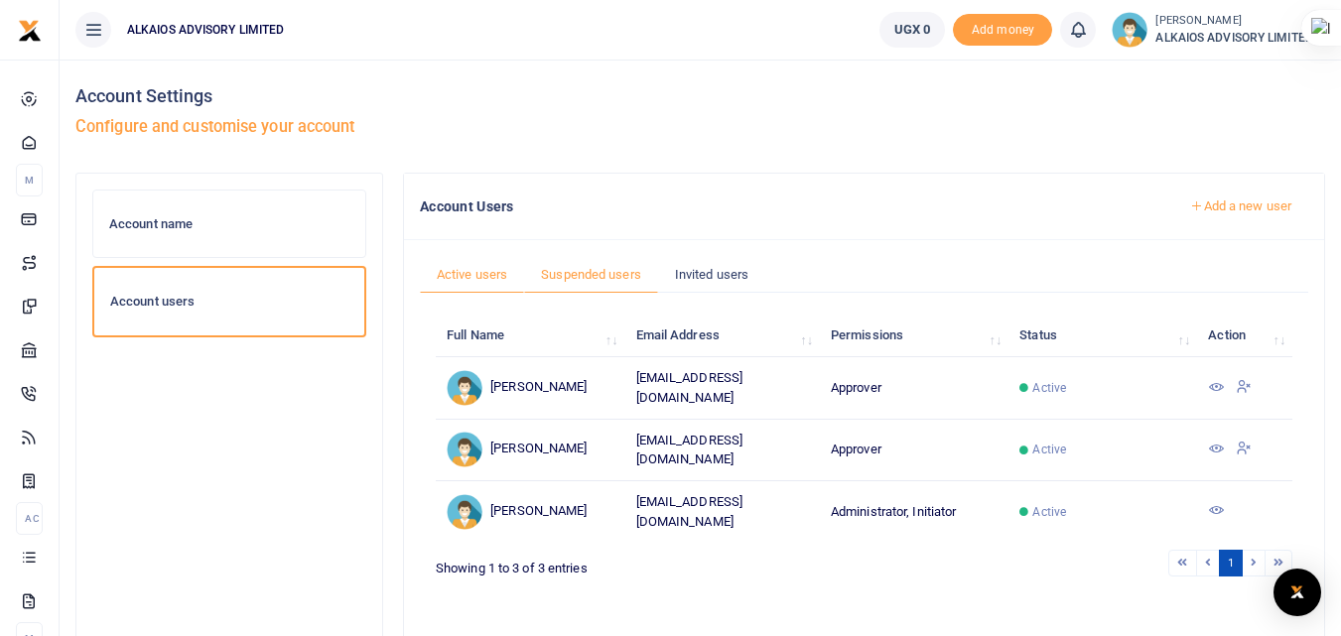
click at [627, 279] on link "Suspended users" at bounding box center [591, 275] width 134 height 38
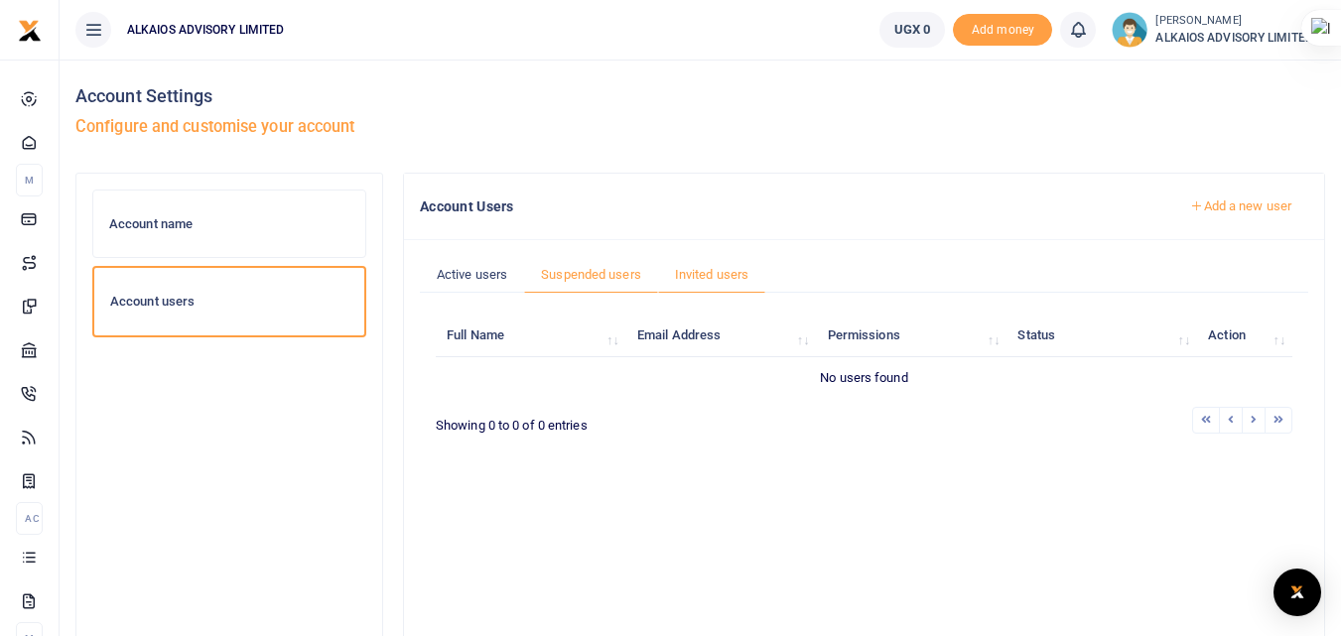
click at [693, 271] on link "Invited users" at bounding box center [711, 275] width 107 height 38
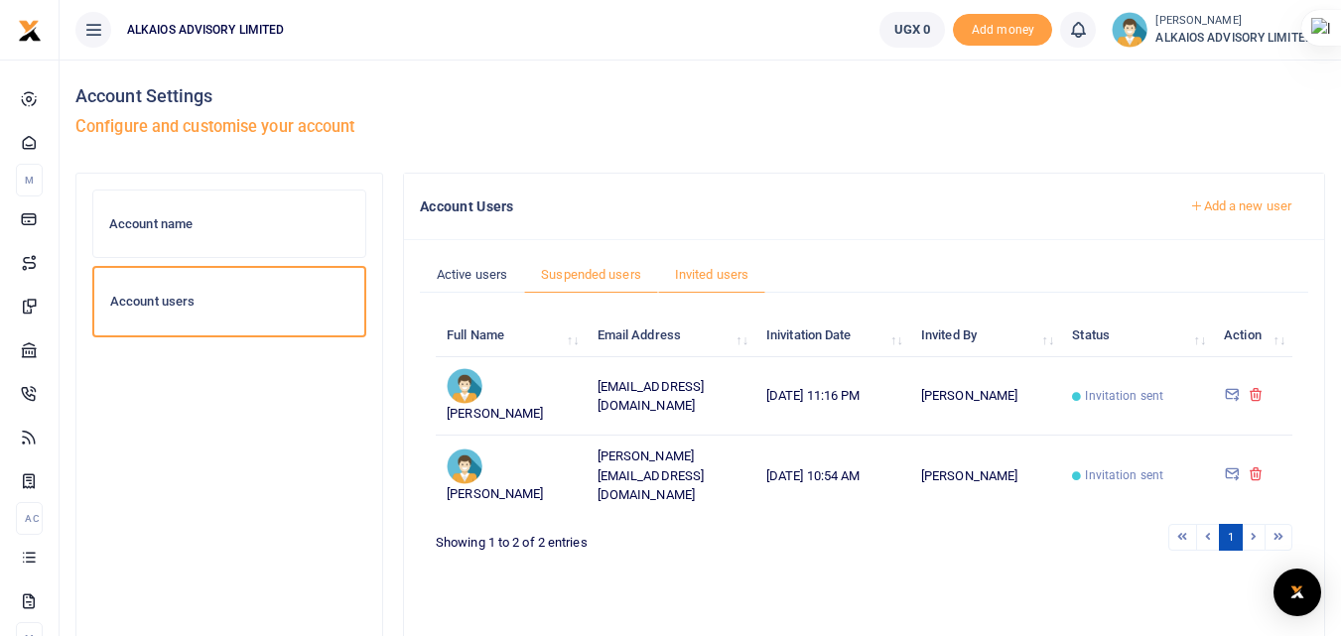
click at [592, 269] on link "Suspended users" at bounding box center [591, 275] width 134 height 38
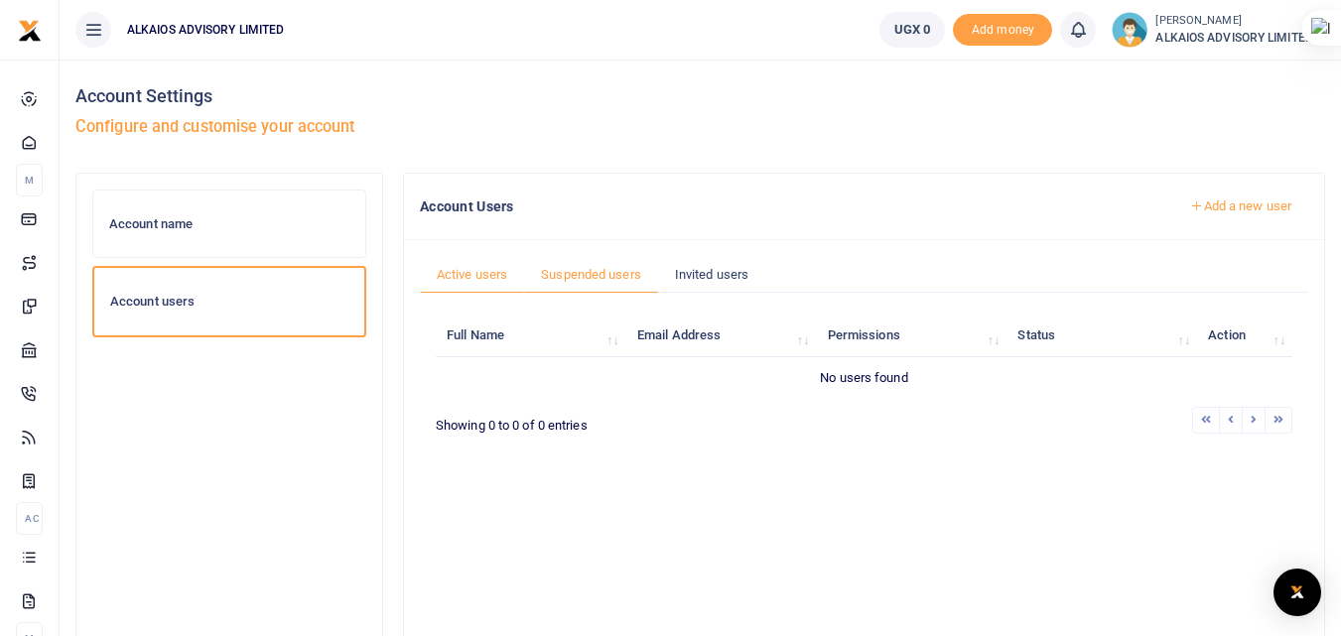
click at [490, 281] on link "Active users" at bounding box center [472, 275] width 104 height 38
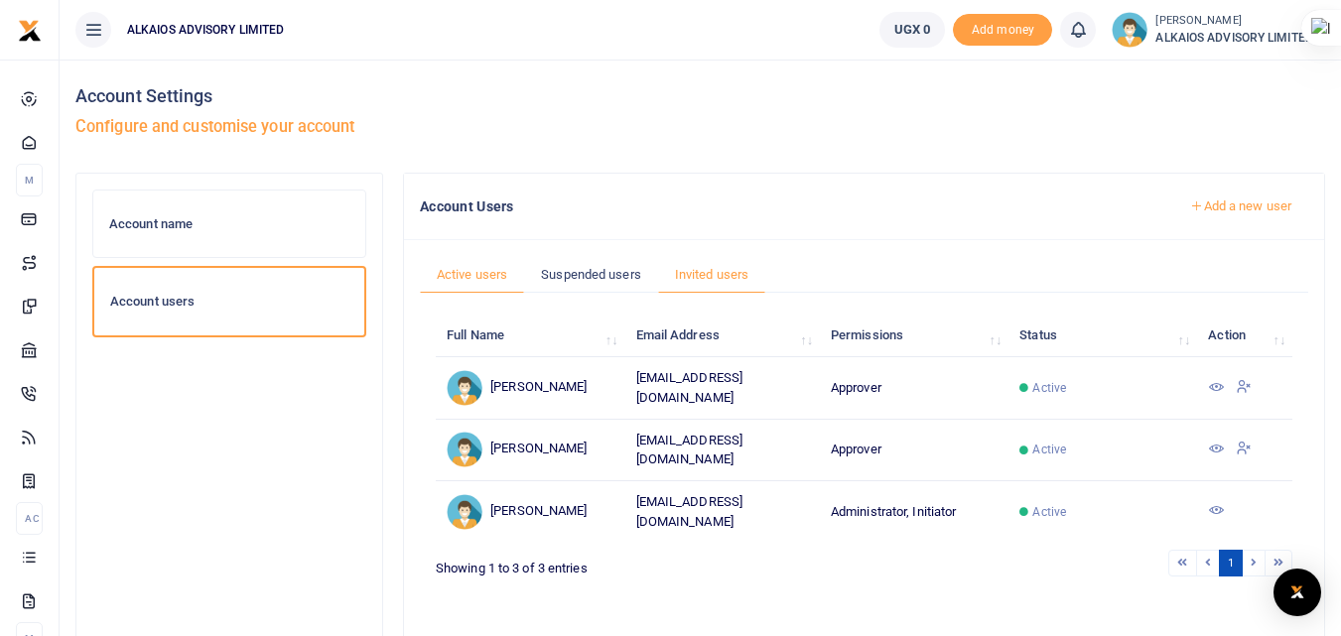
click at [701, 277] on link "Invited users" at bounding box center [711, 275] width 107 height 38
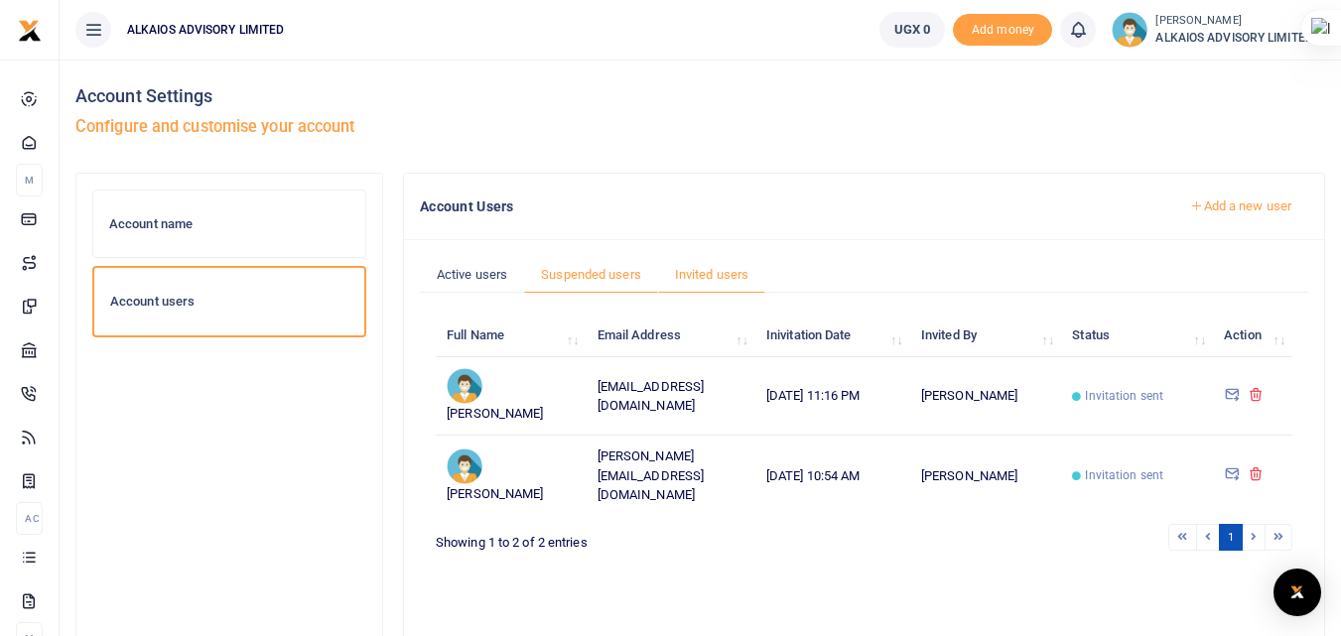
click at [594, 277] on link "Suspended users" at bounding box center [591, 275] width 134 height 38
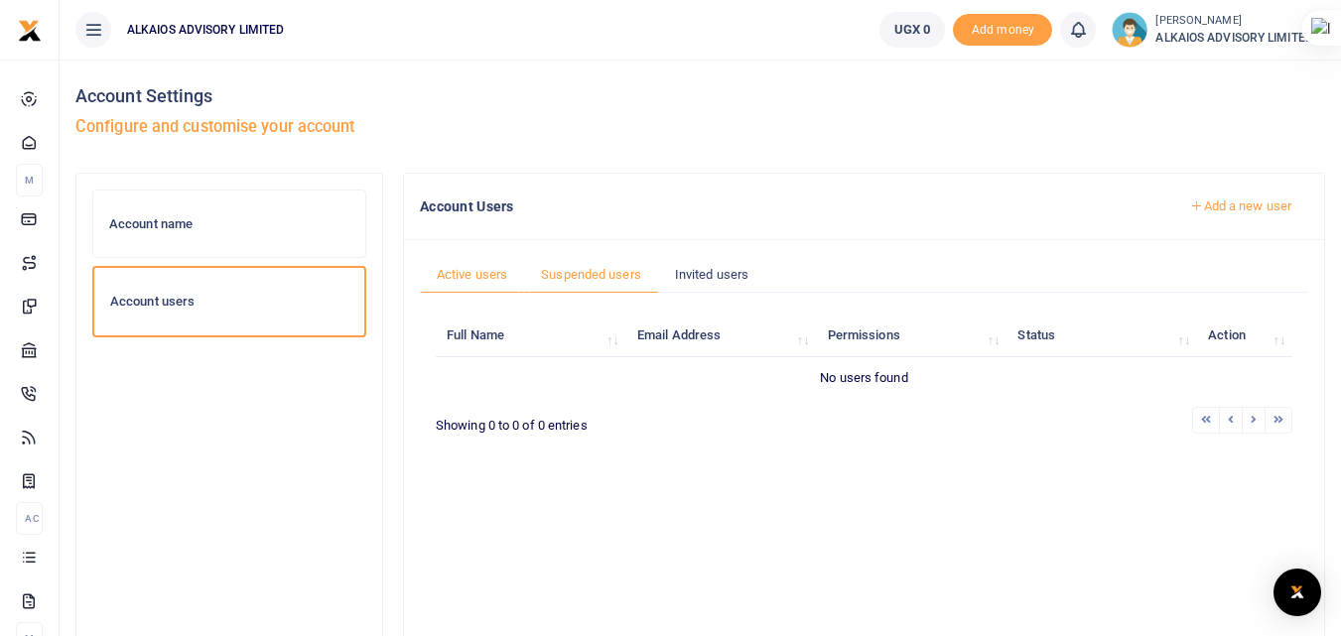
click at [484, 275] on link "Active users" at bounding box center [472, 275] width 104 height 38
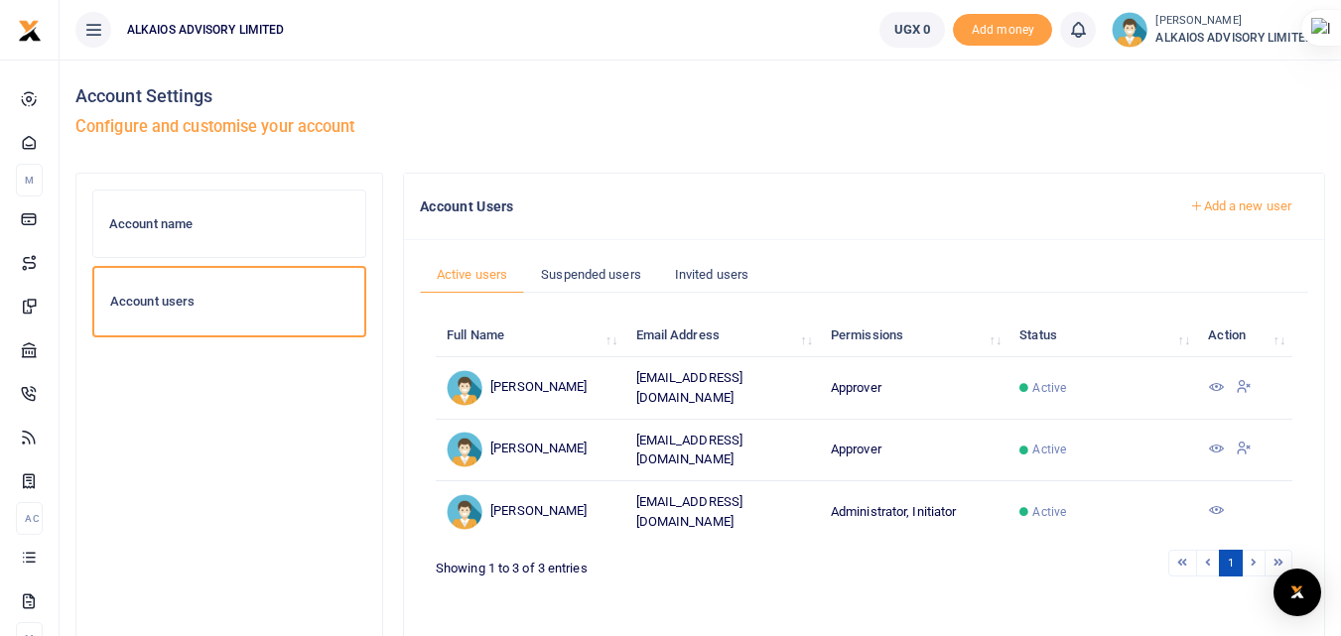
click at [1128, 31] on img at bounding box center [1130, 30] width 36 height 36
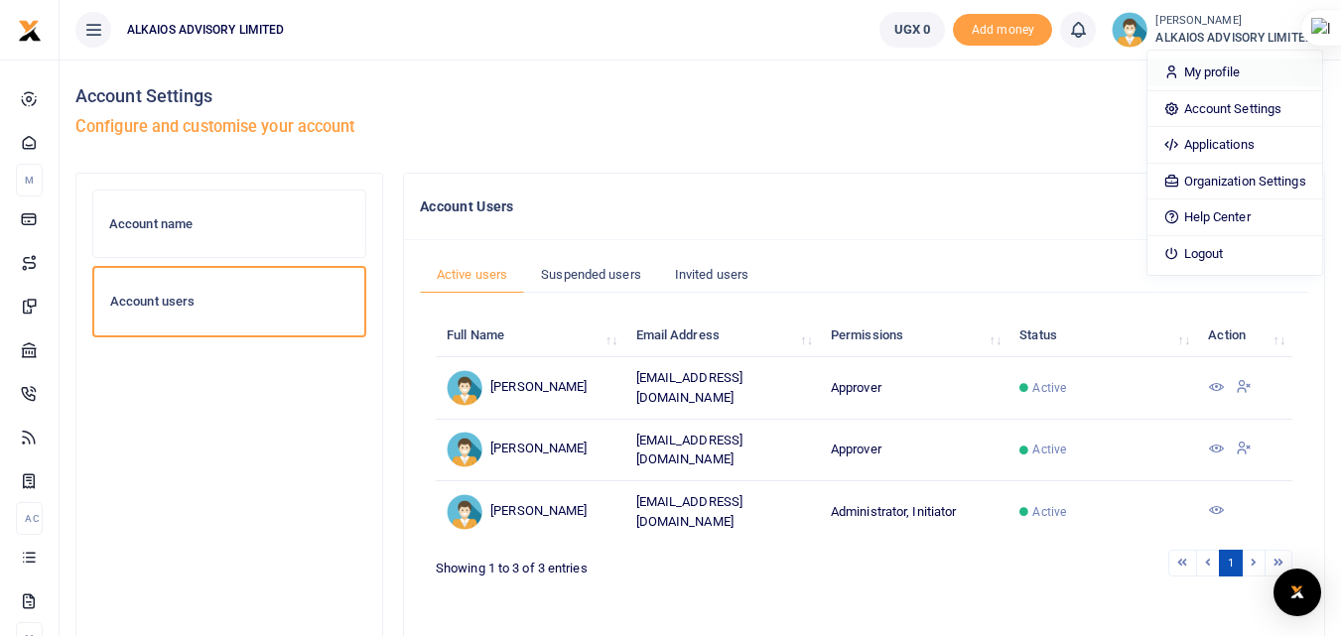
click at [1184, 70] on link "My profile" at bounding box center [1235, 73] width 174 height 28
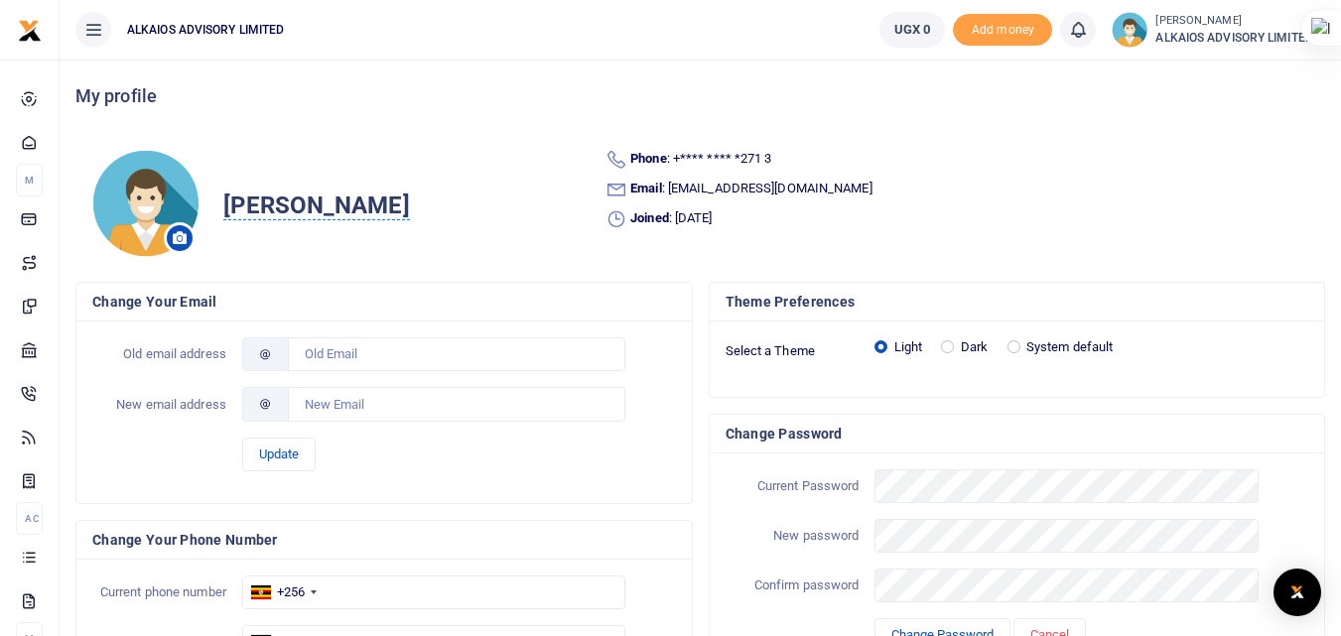
click at [154, 211] on img at bounding box center [145, 203] width 108 height 109
click at [177, 238] on icon at bounding box center [180, 238] width 14 height 14
click at [180, 238] on icon at bounding box center [180, 238] width 14 height 14
